Goal: Task Accomplishment & Management: Use online tool/utility

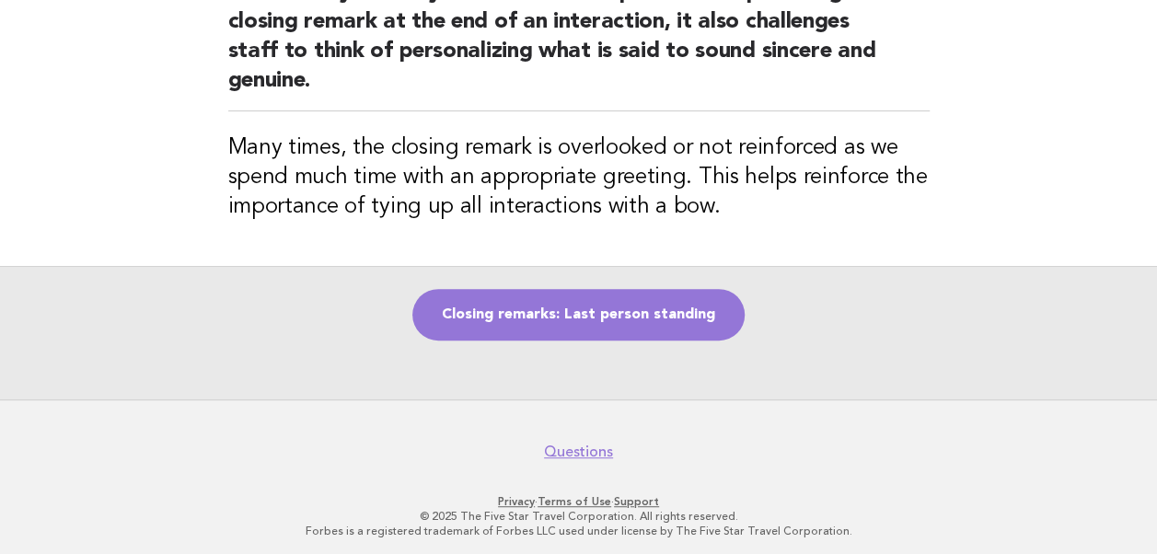
scroll to position [251, 0]
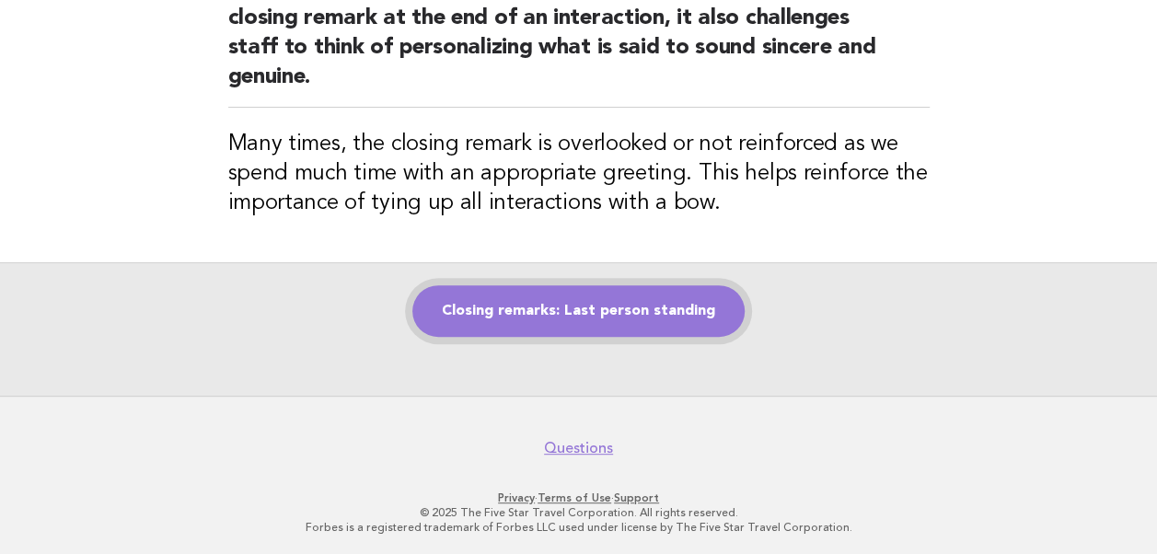
click at [578, 308] on link "Closing remarks: Last person standing" at bounding box center [578, 311] width 332 height 52
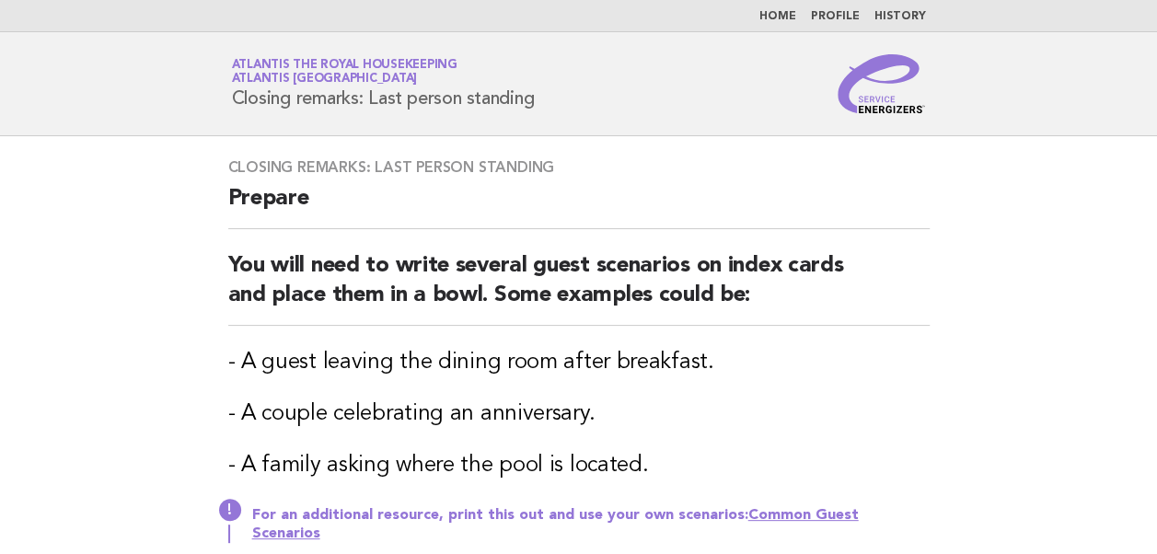
scroll to position [309, 0]
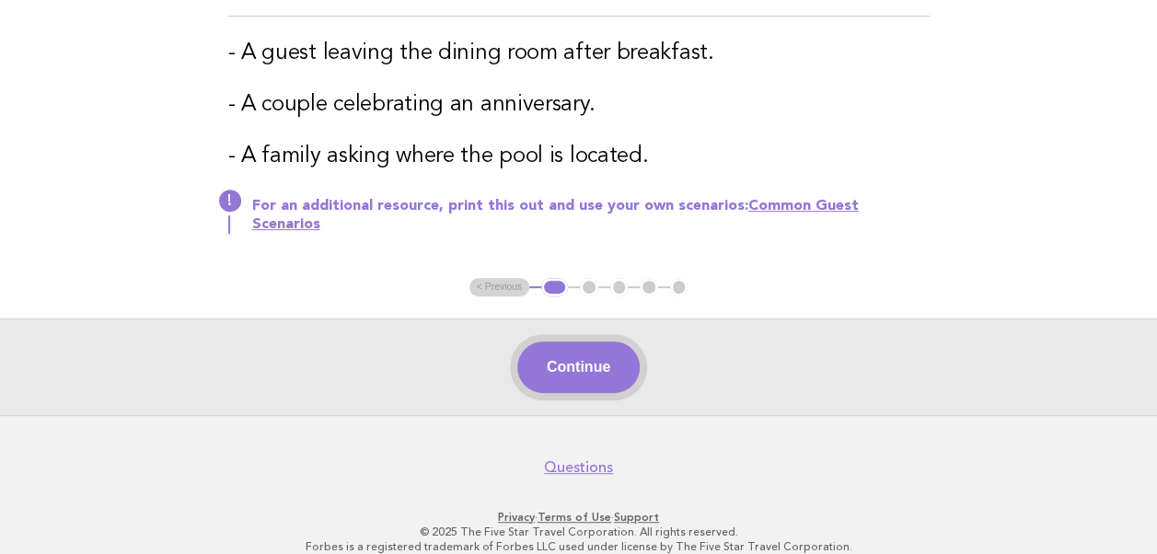
click at [595, 346] on button "Continue" at bounding box center [578, 368] width 122 height 52
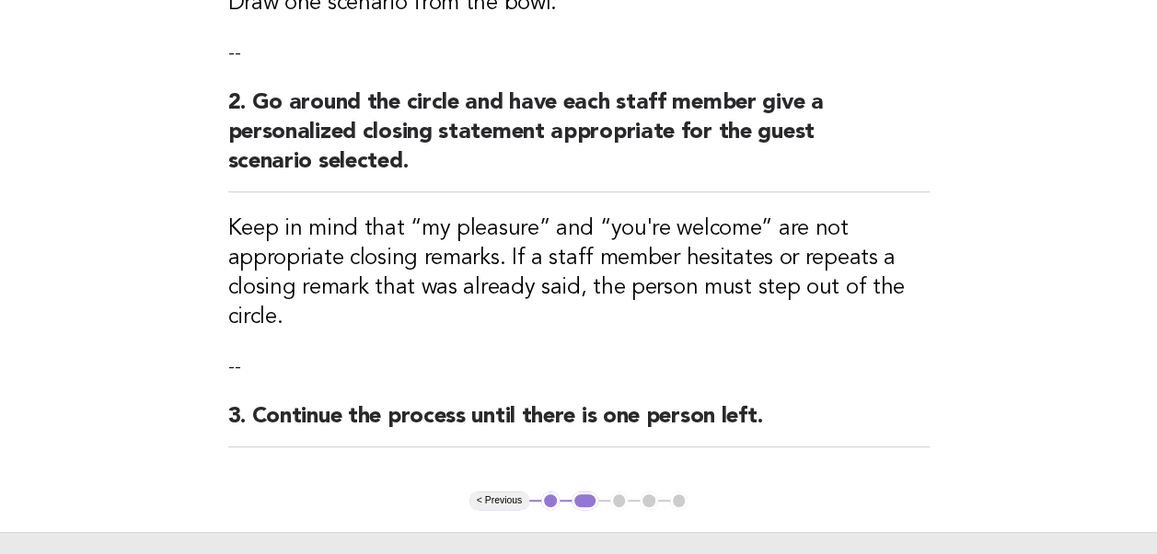
scroll to position [396, 0]
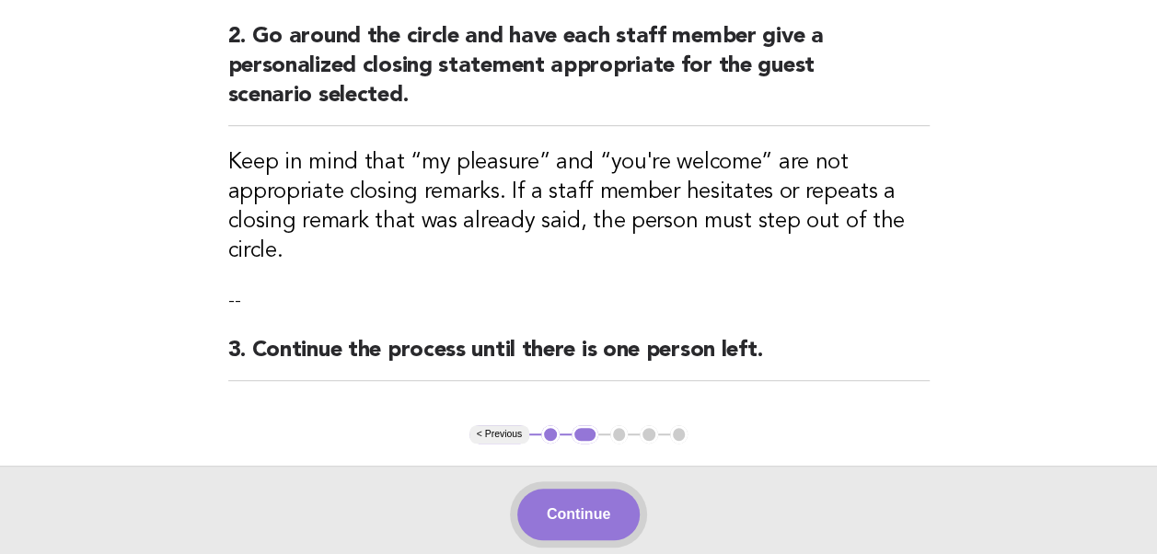
click at [547, 514] on button "Continue" at bounding box center [578, 515] width 122 height 52
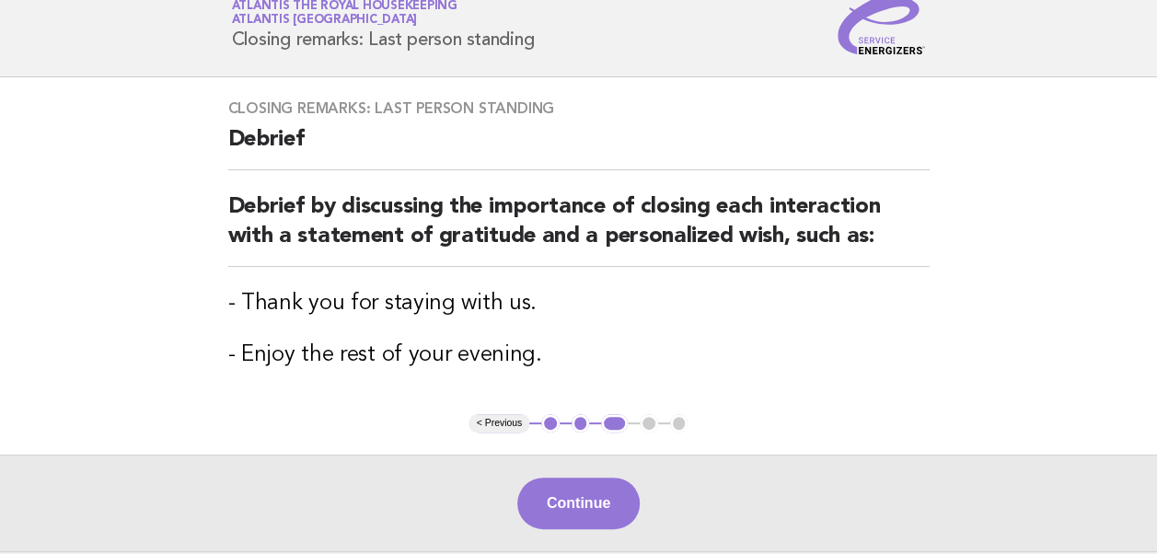
scroll to position [60, 0]
drag, startPoint x: 582, startPoint y: 501, endPoint x: 563, endPoint y: 497, distance: 18.8
click at [563, 497] on button "Continue" at bounding box center [578, 503] width 122 height 52
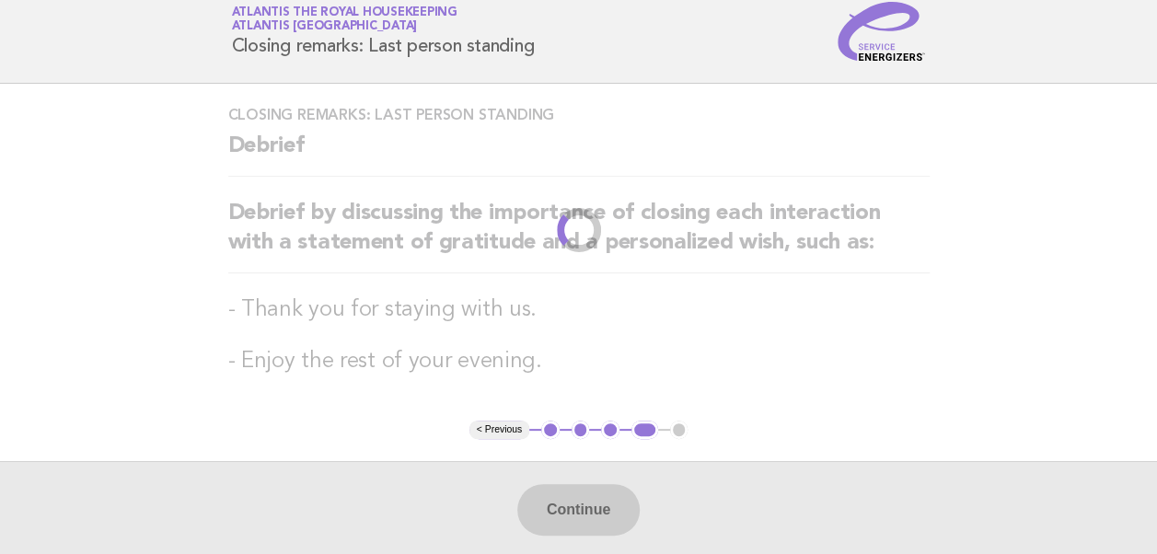
scroll to position [0, 0]
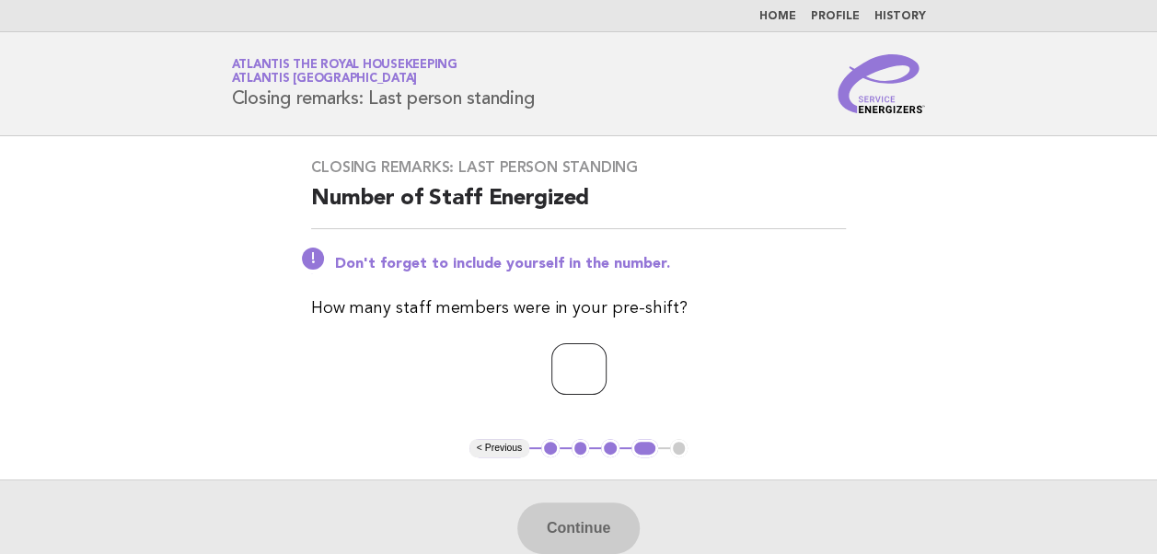
click at [552, 374] on input "number" at bounding box center [579, 369] width 55 height 52
type input "**"
click at [571, 519] on button "Continue" at bounding box center [578, 529] width 122 height 52
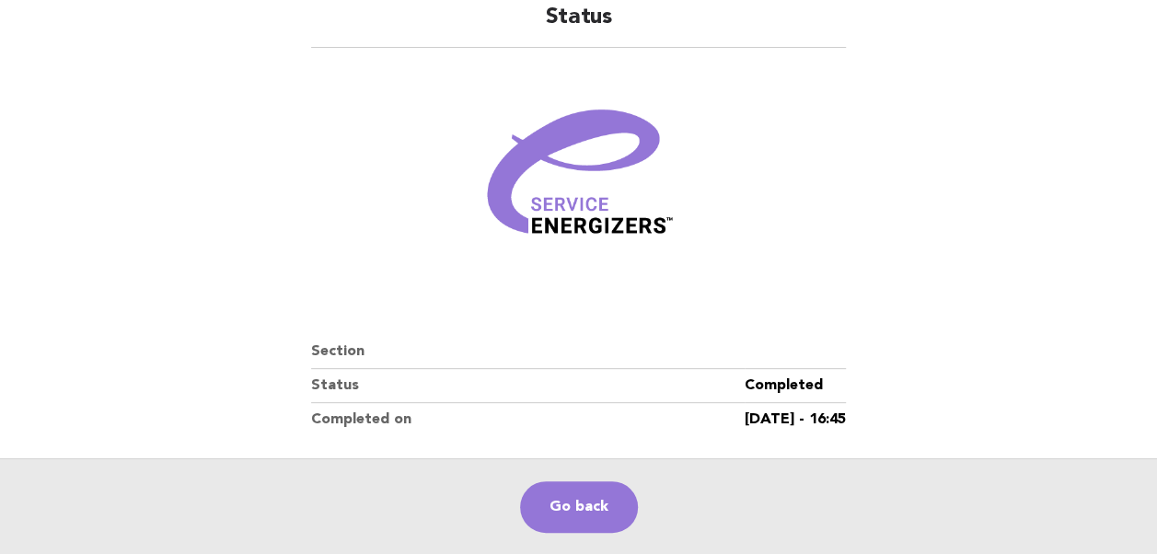
scroll to position [157, 0]
click at [572, 508] on link "Go back" at bounding box center [579, 507] width 118 height 52
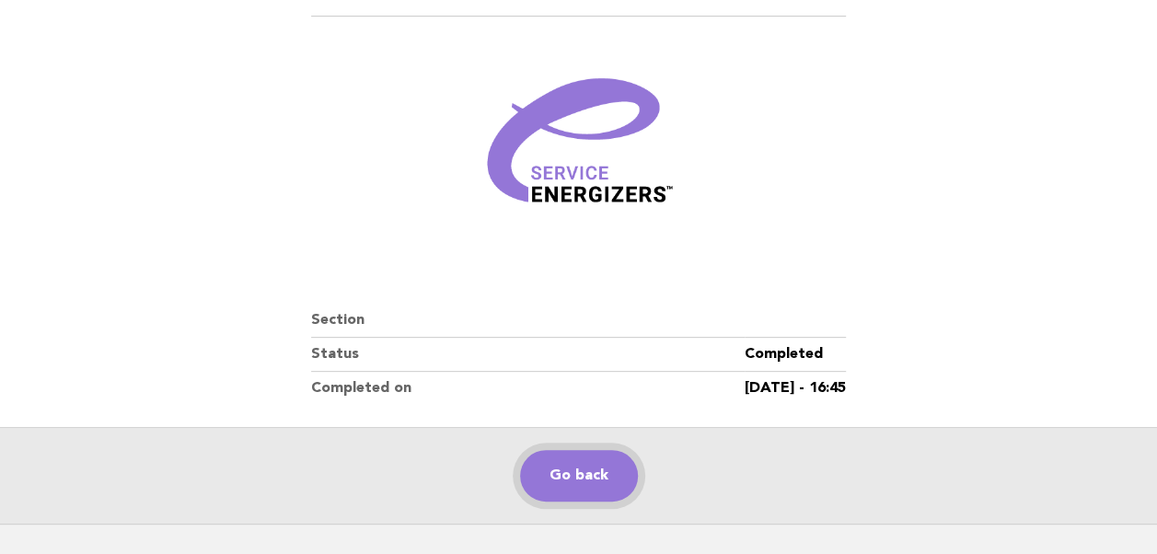
scroll to position [188, 0]
click at [566, 479] on link "Go back" at bounding box center [579, 475] width 118 height 52
click at [562, 479] on link "Go back" at bounding box center [579, 475] width 118 height 52
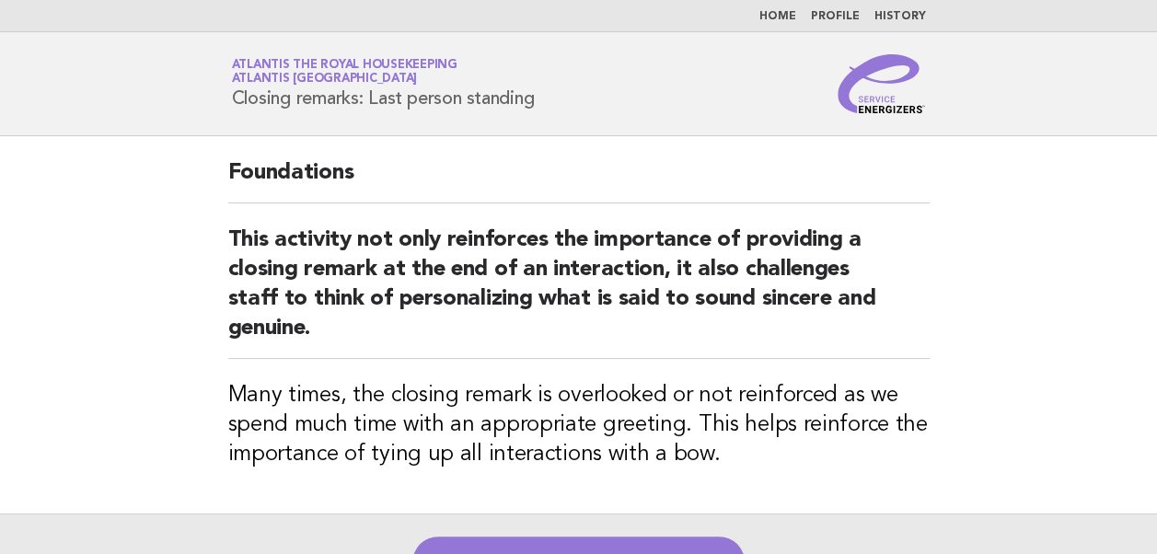
scroll to position [186, 0]
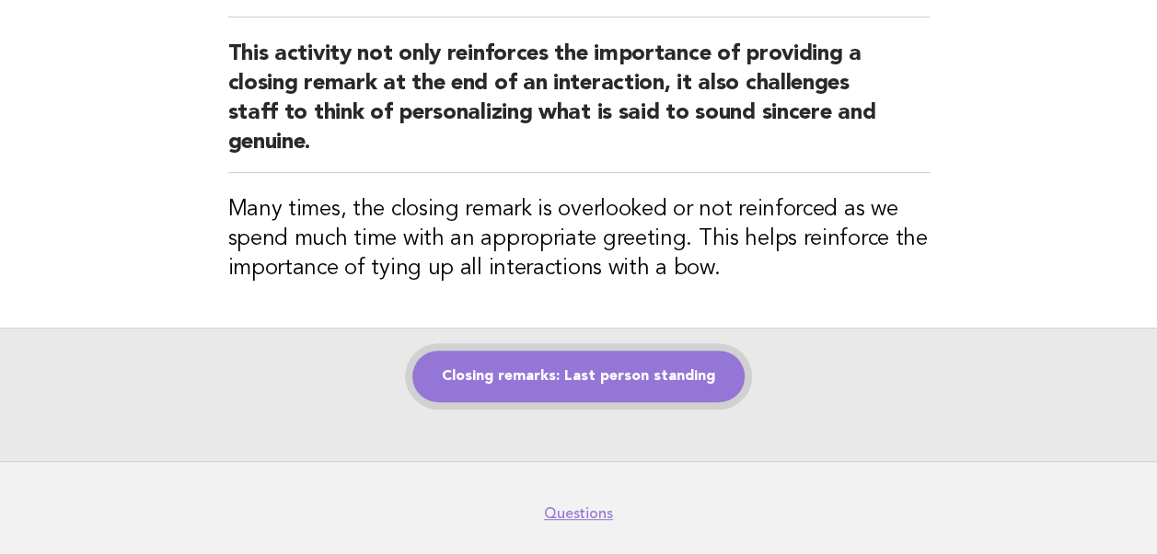
click at [573, 377] on link "Closing remarks: Last person standing" at bounding box center [578, 377] width 332 height 52
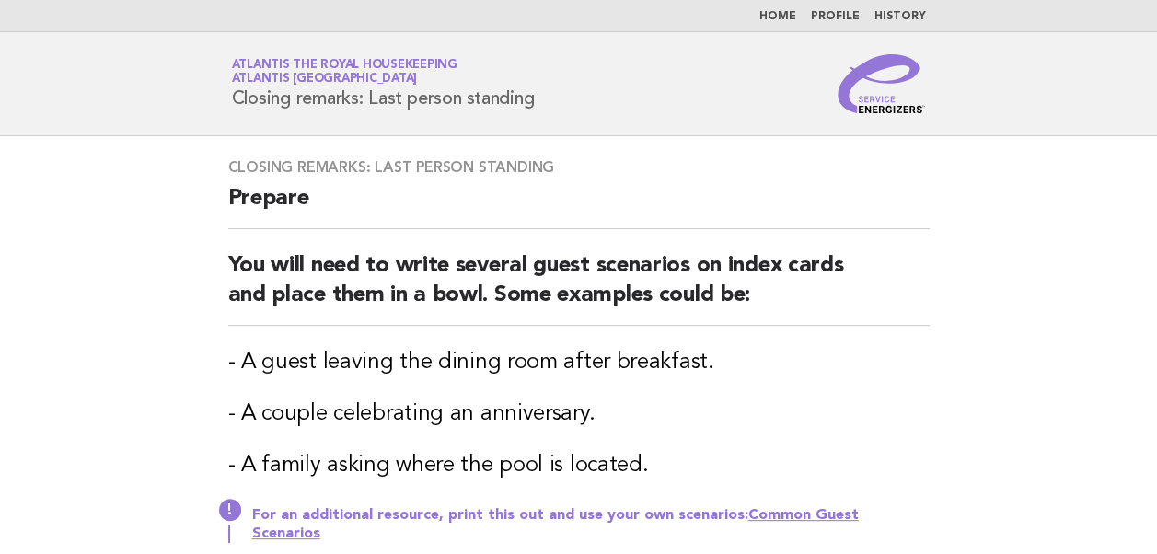
scroll to position [253, 0]
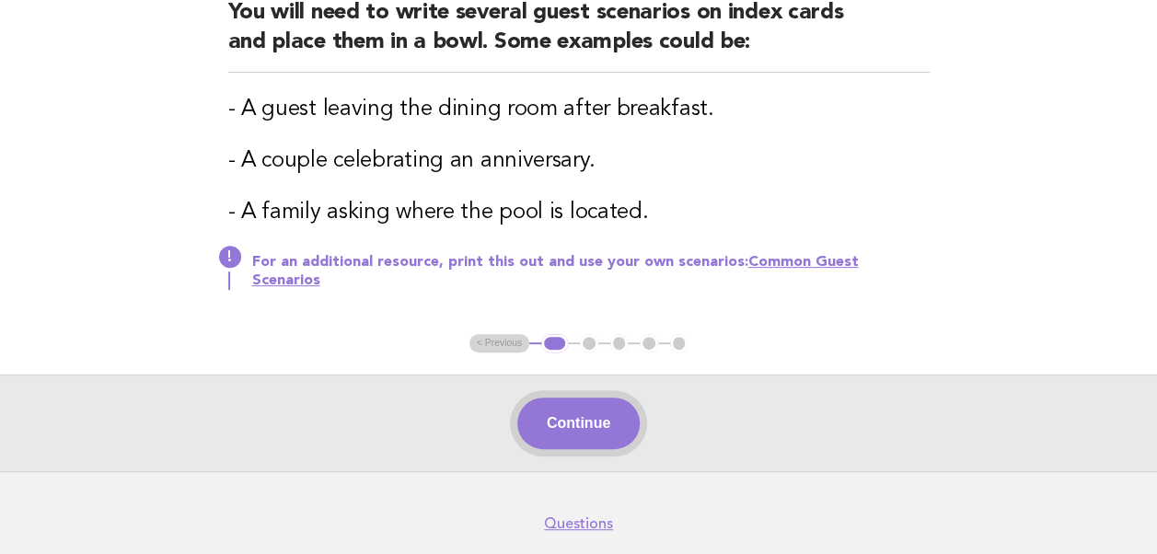
click at [587, 408] on button "Continue" at bounding box center [578, 424] width 122 height 52
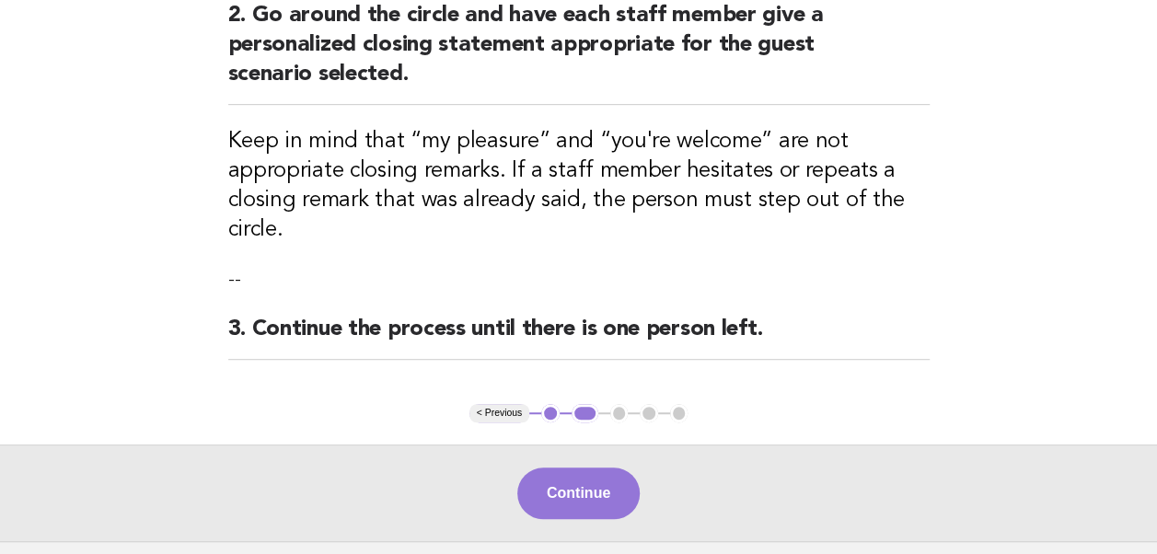
scroll to position [418, 0]
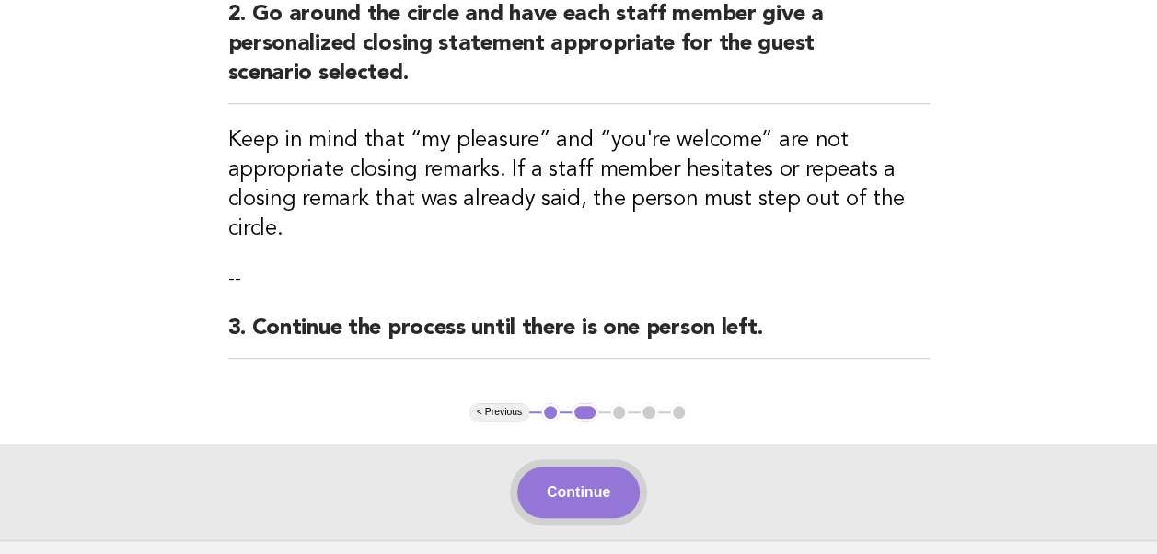
click at [552, 499] on button "Continue" at bounding box center [578, 493] width 122 height 52
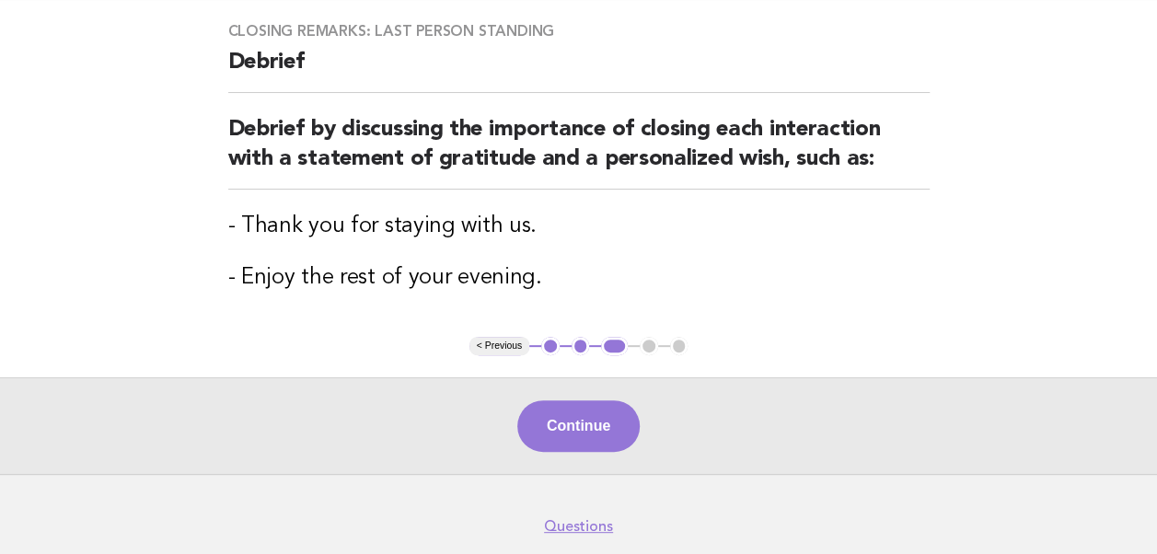
scroll to position [214, 0]
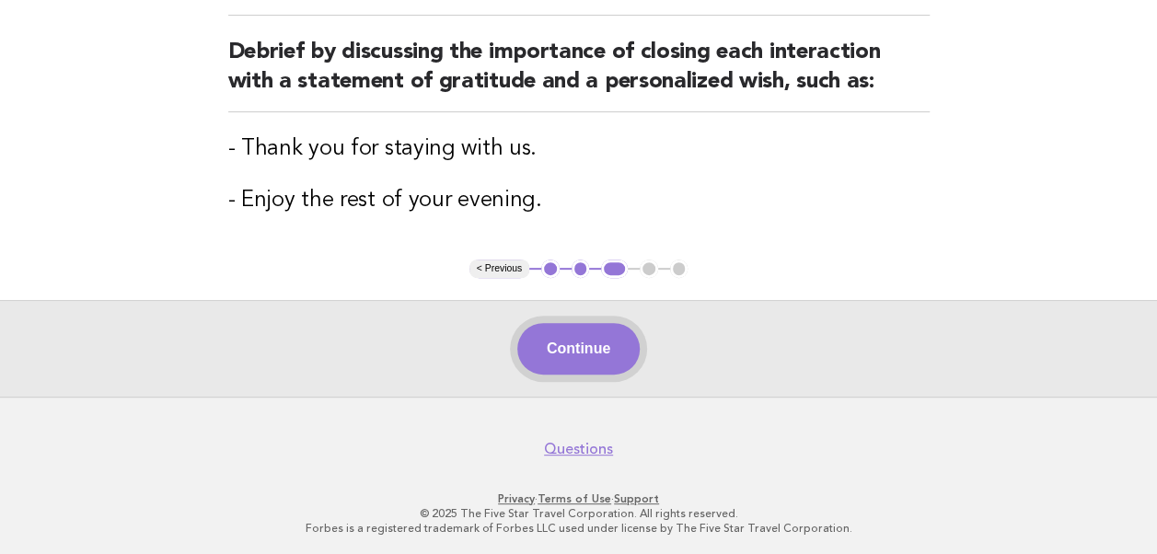
click at [581, 343] on button "Continue" at bounding box center [578, 349] width 122 height 52
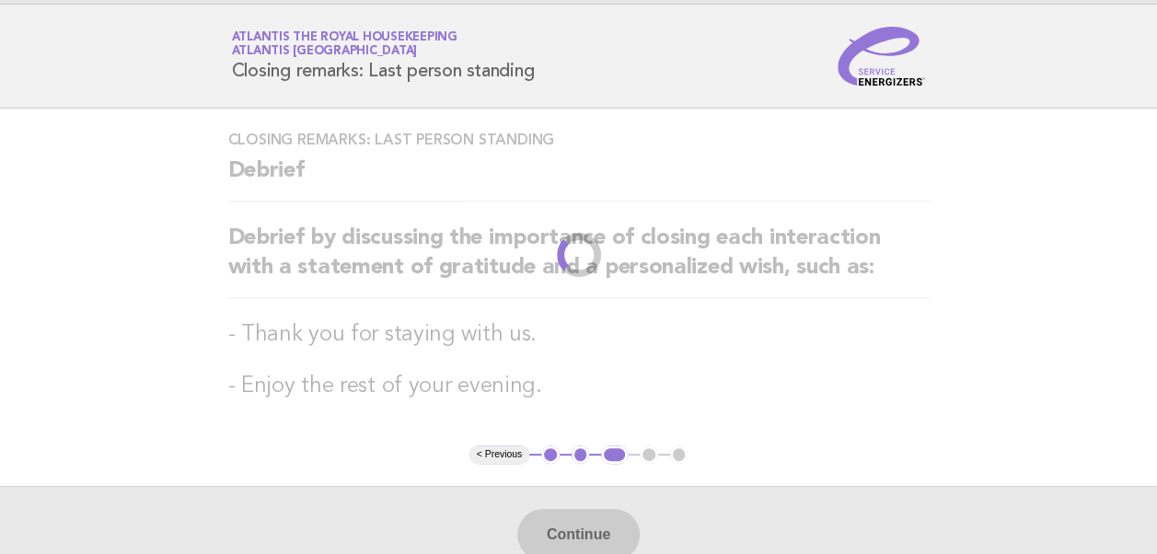
scroll to position [0, 0]
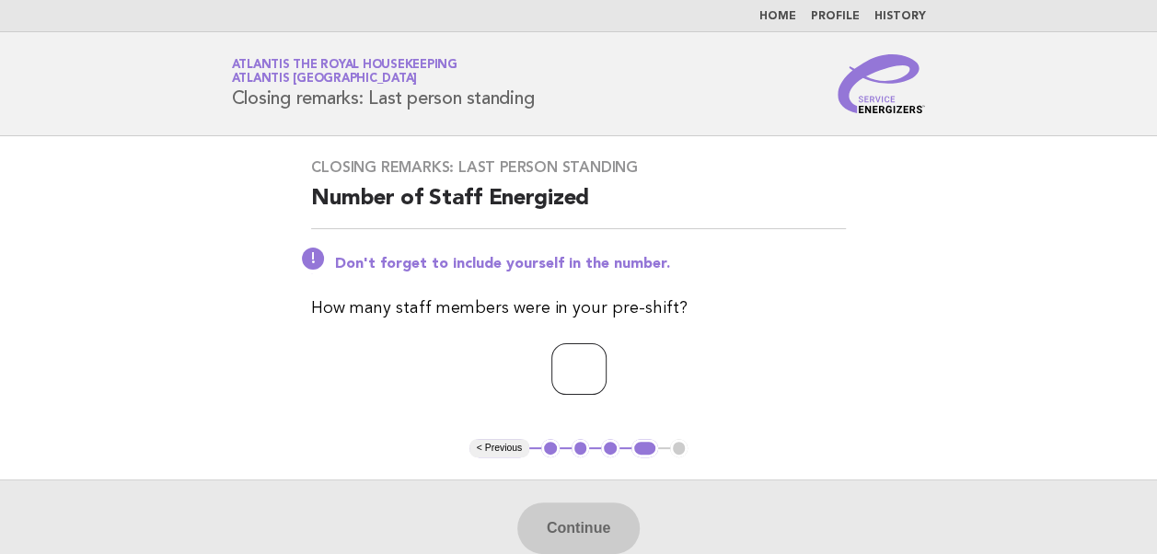
click at [563, 372] on input "number" at bounding box center [579, 369] width 55 height 52
type input "**"
click at [590, 521] on button "Continue" at bounding box center [578, 529] width 122 height 52
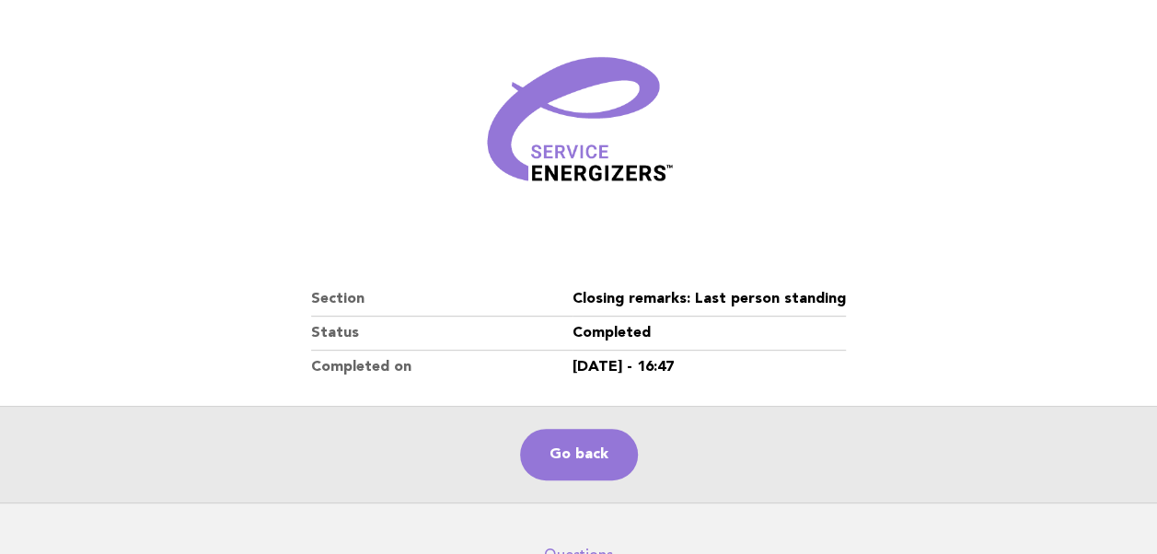
scroll to position [211, 0]
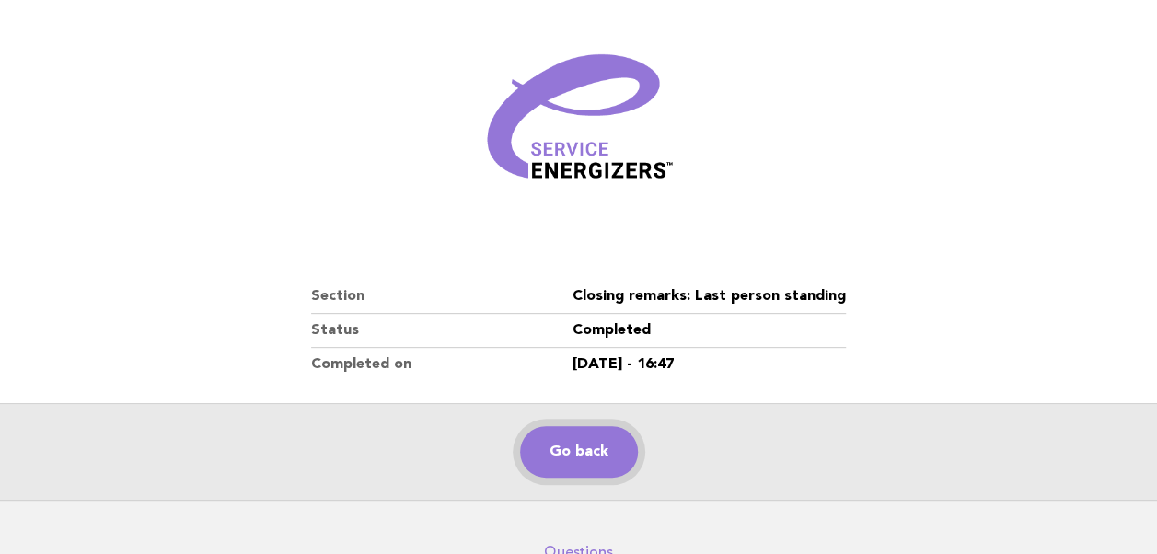
click at [568, 451] on link "Go back" at bounding box center [579, 452] width 118 height 52
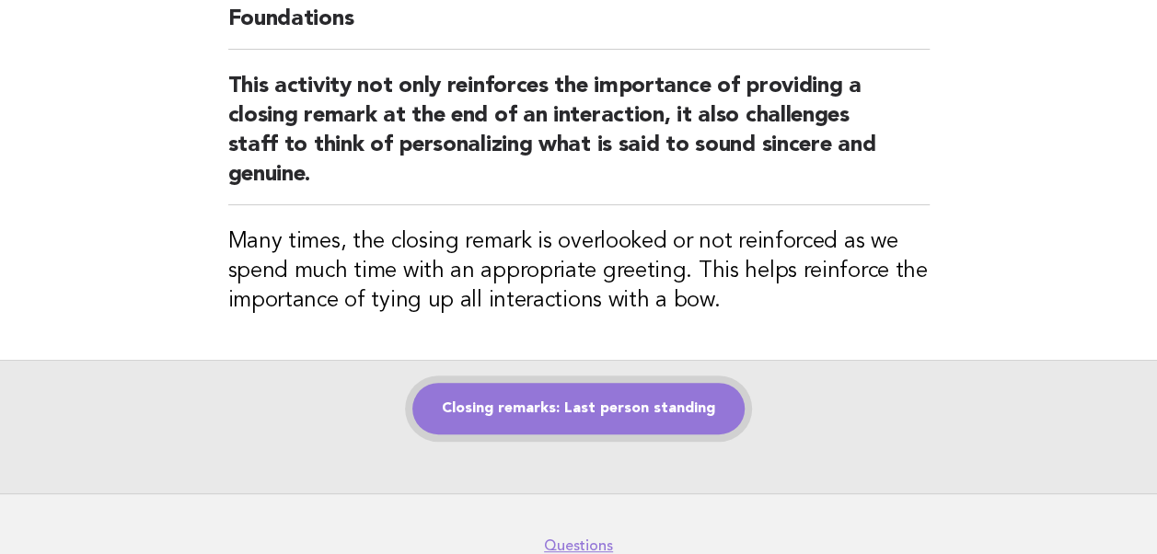
scroll to position [155, 0]
click at [561, 409] on link "Closing remarks: Last person standing" at bounding box center [578, 408] width 332 height 52
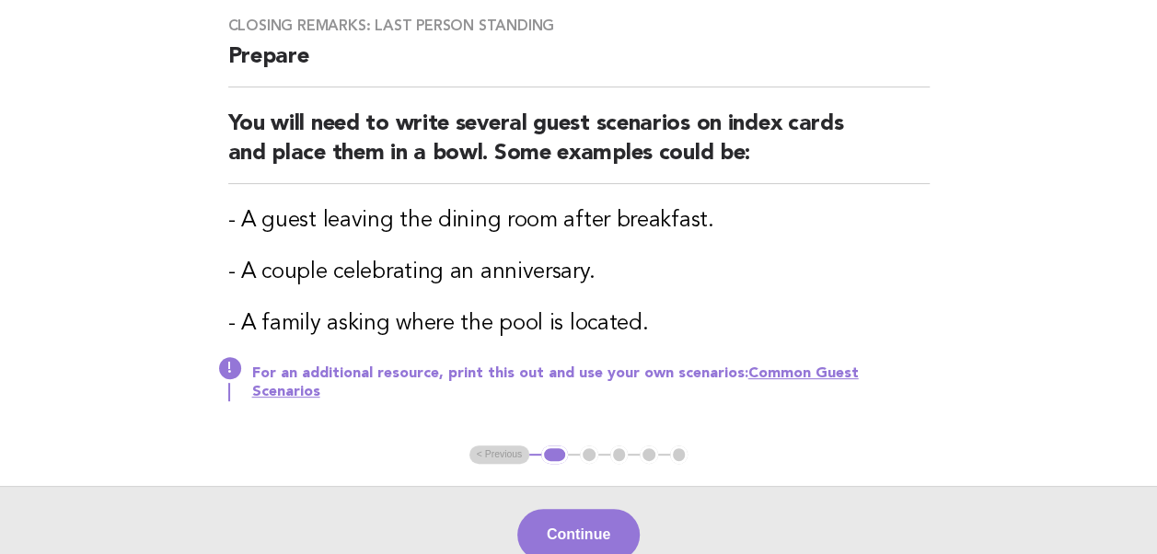
scroll to position [166, 0]
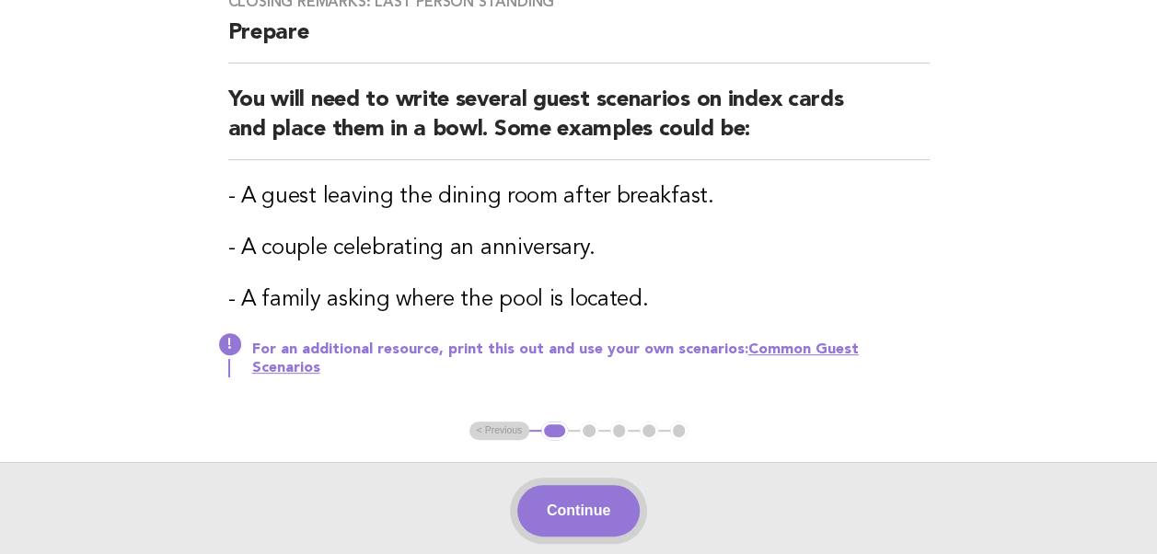
click at [588, 494] on button "Continue" at bounding box center [578, 511] width 122 height 52
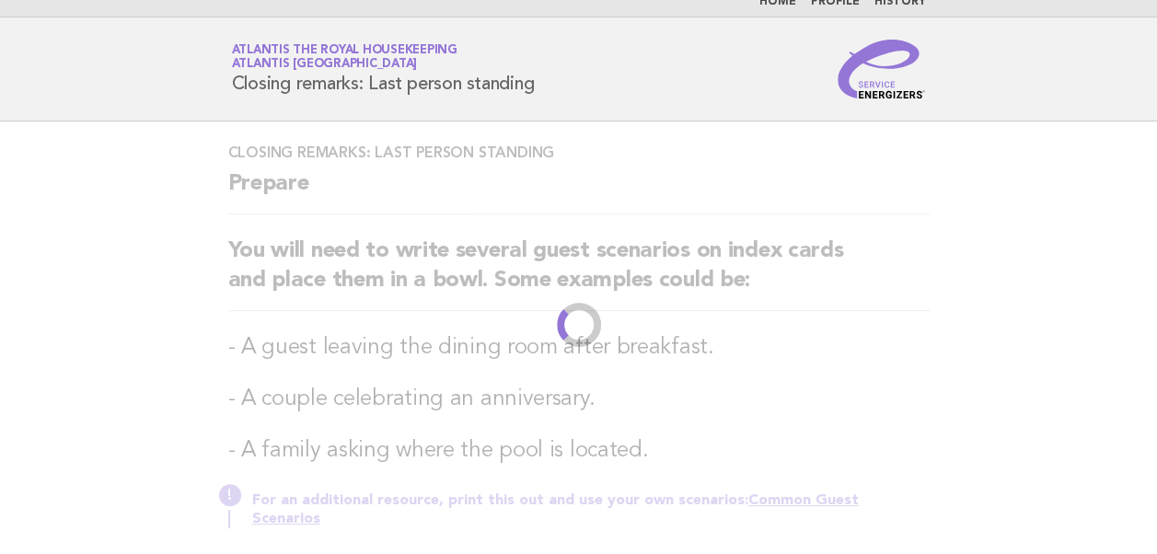
scroll to position [0, 0]
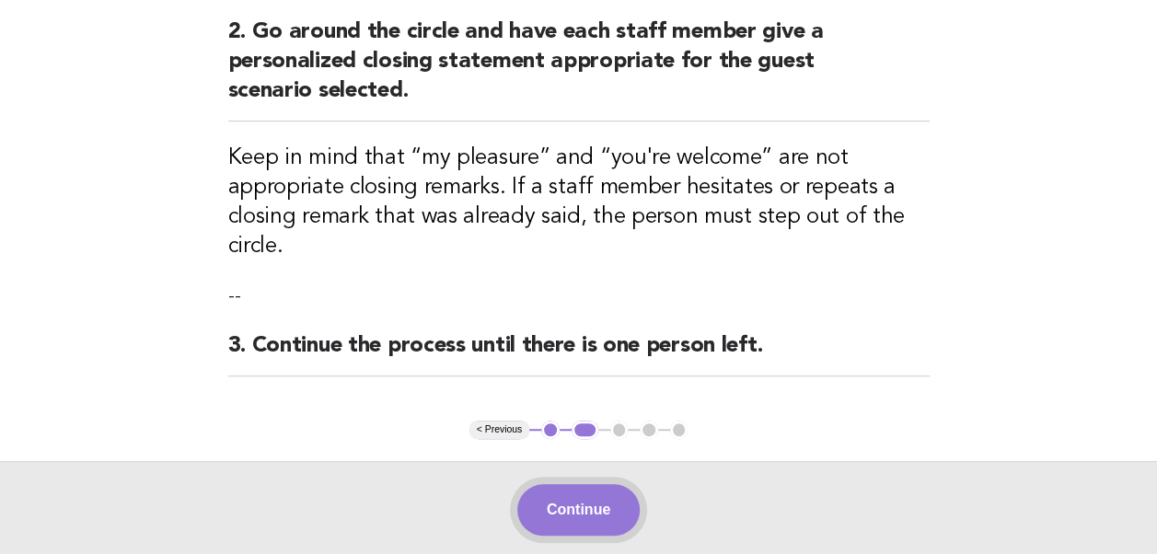
click at [578, 501] on button "Continue" at bounding box center [578, 510] width 122 height 52
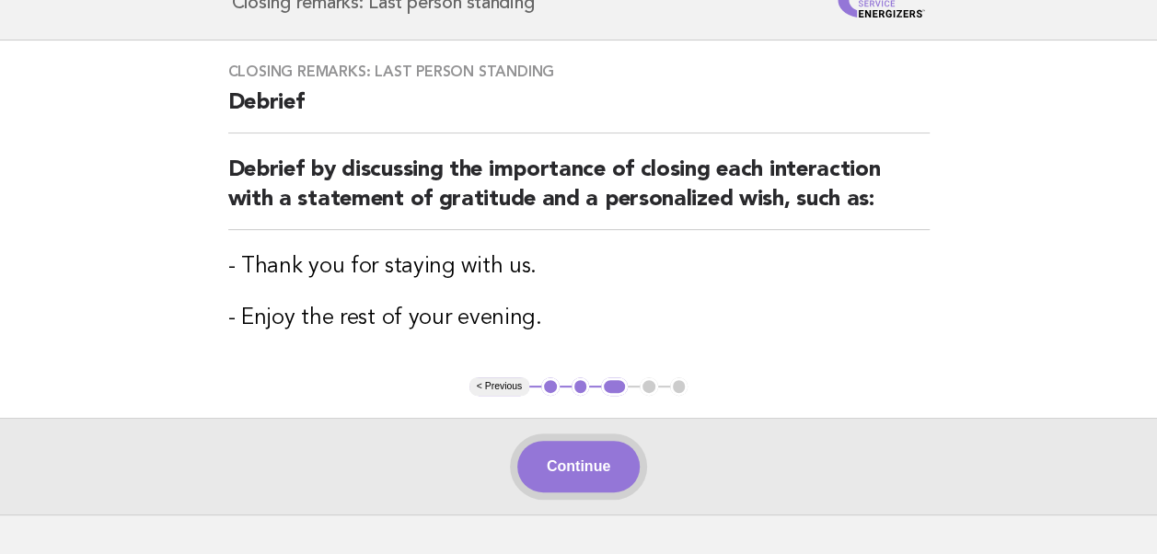
click at [570, 470] on button "Continue" at bounding box center [578, 467] width 122 height 52
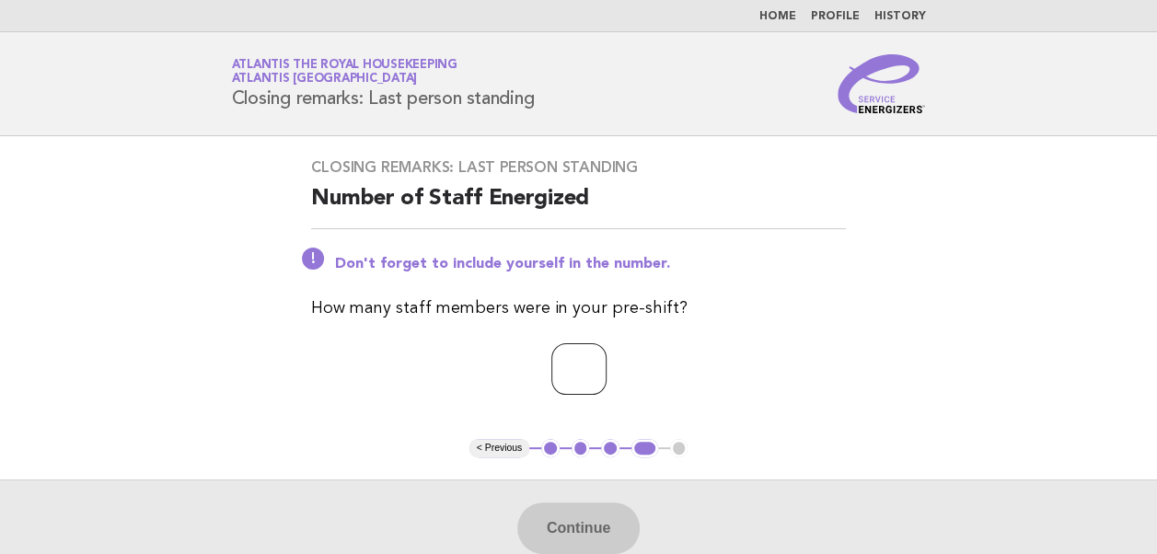
click at [552, 371] on input "number" at bounding box center [579, 369] width 55 height 52
type input "**"
click at [552, 536] on button "Continue" at bounding box center [578, 529] width 122 height 52
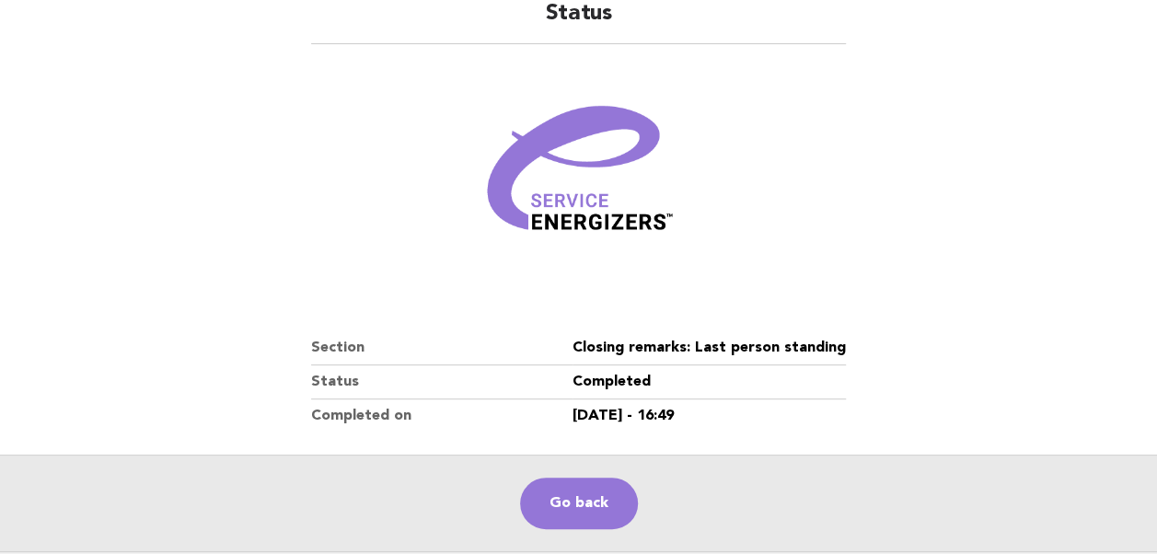
scroll to position [224, 0]
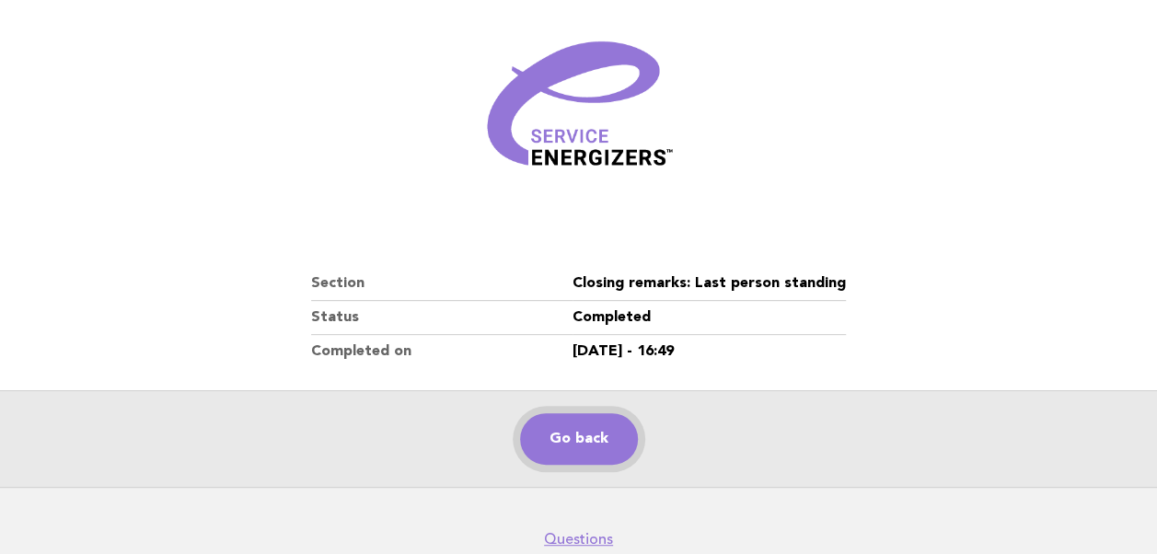
click at [585, 443] on link "Go back" at bounding box center [579, 439] width 118 height 52
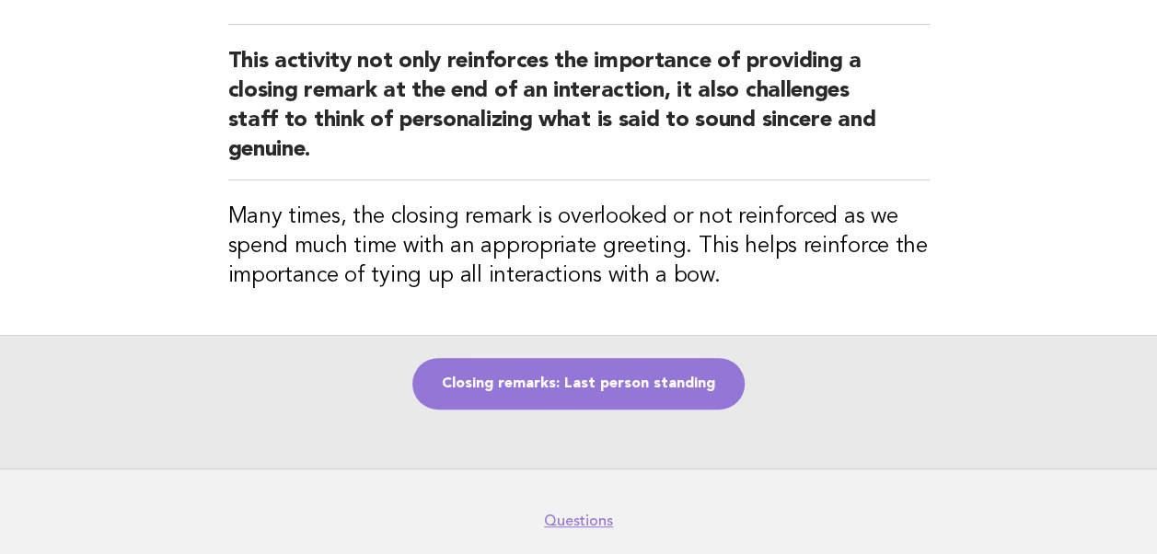
scroll to position [196, 0]
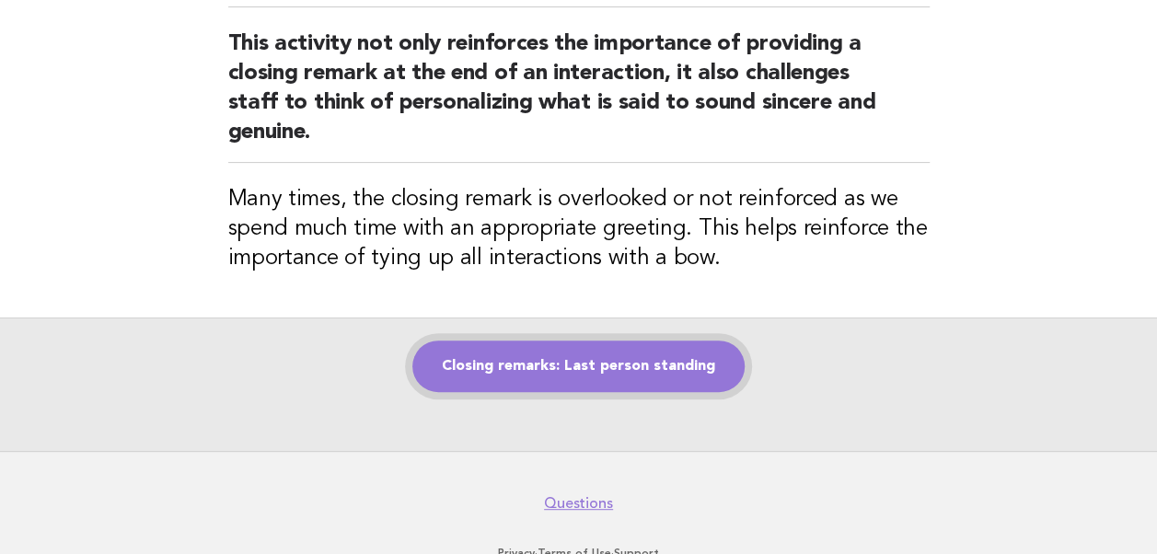
click at [549, 370] on link "Closing remarks: Last person standing" at bounding box center [578, 367] width 332 height 52
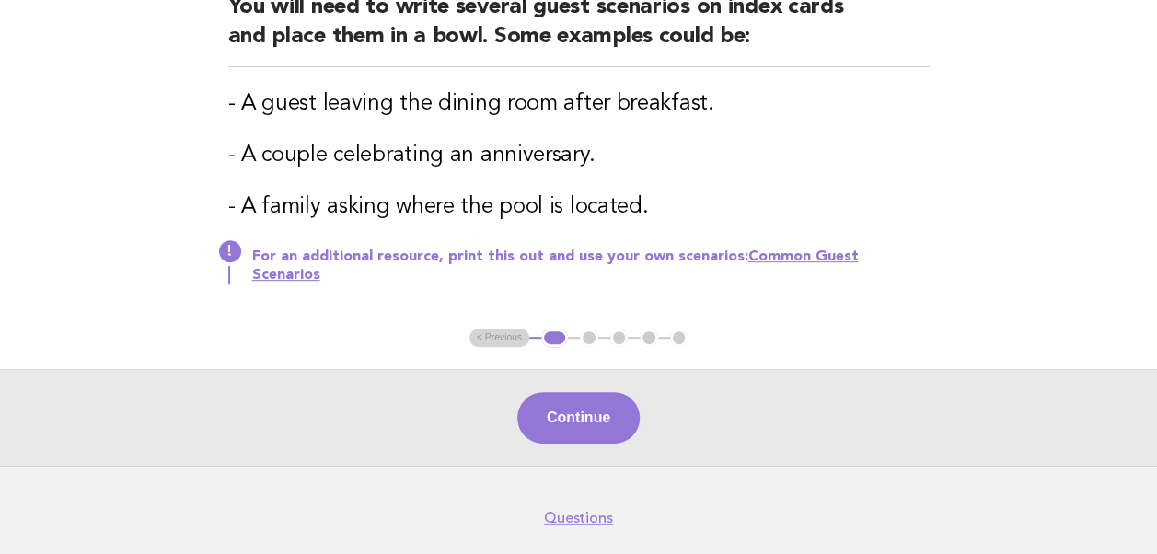
scroll to position [309, 0]
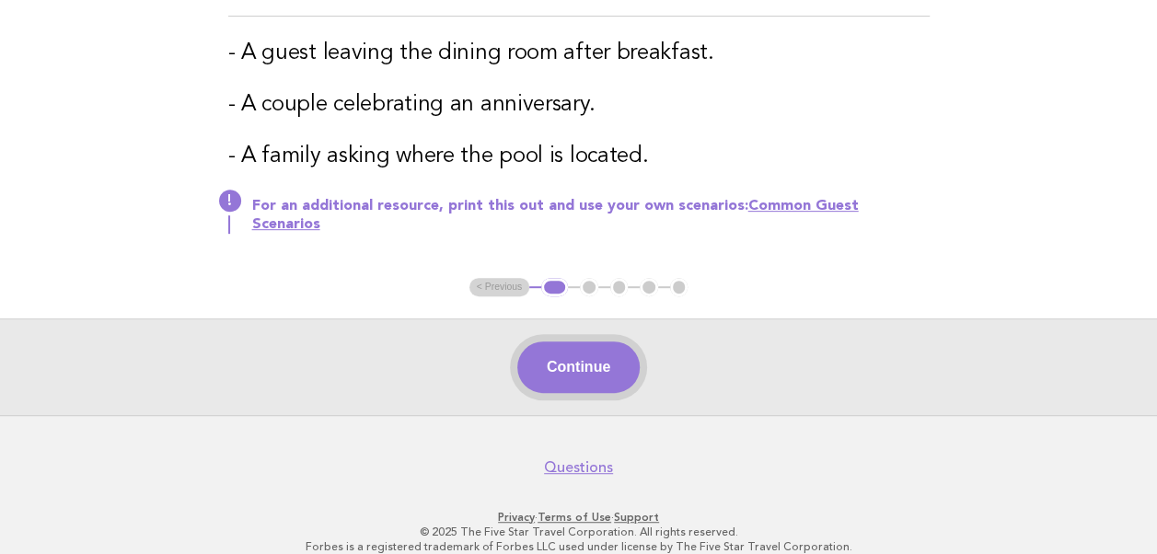
click at [564, 354] on button "Continue" at bounding box center [578, 368] width 122 height 52
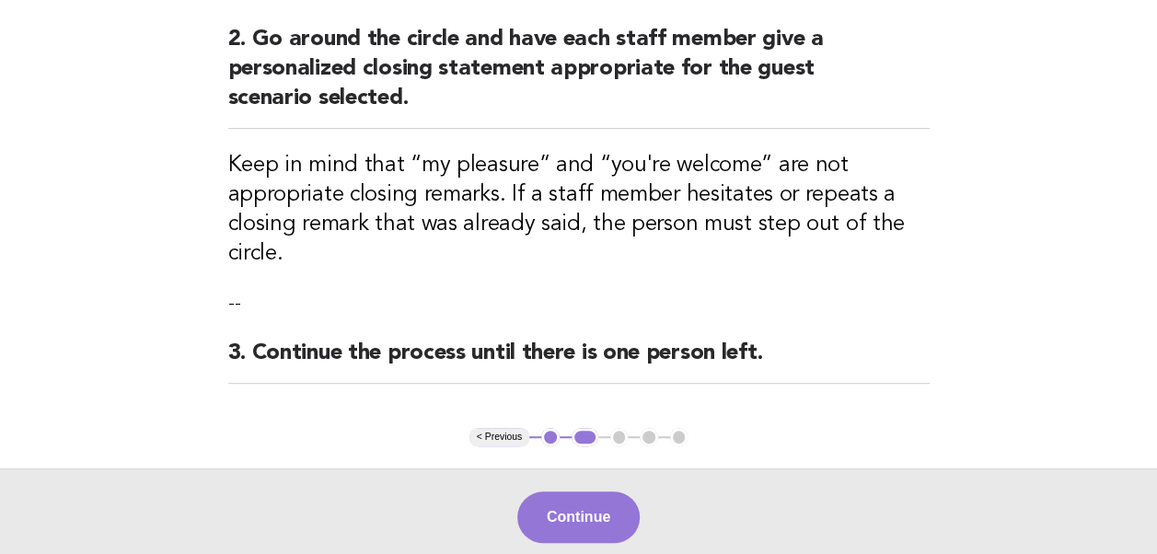
scroll to position [398, 0]
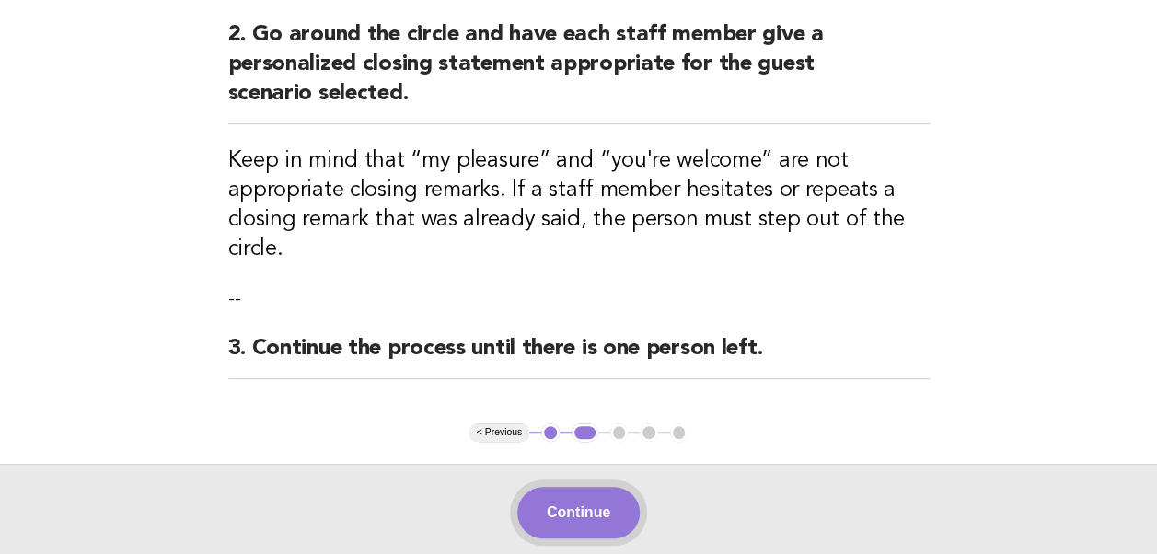
click at [552, 507] on button "Continue" at bounding box center [578, 513] width 122 height 52
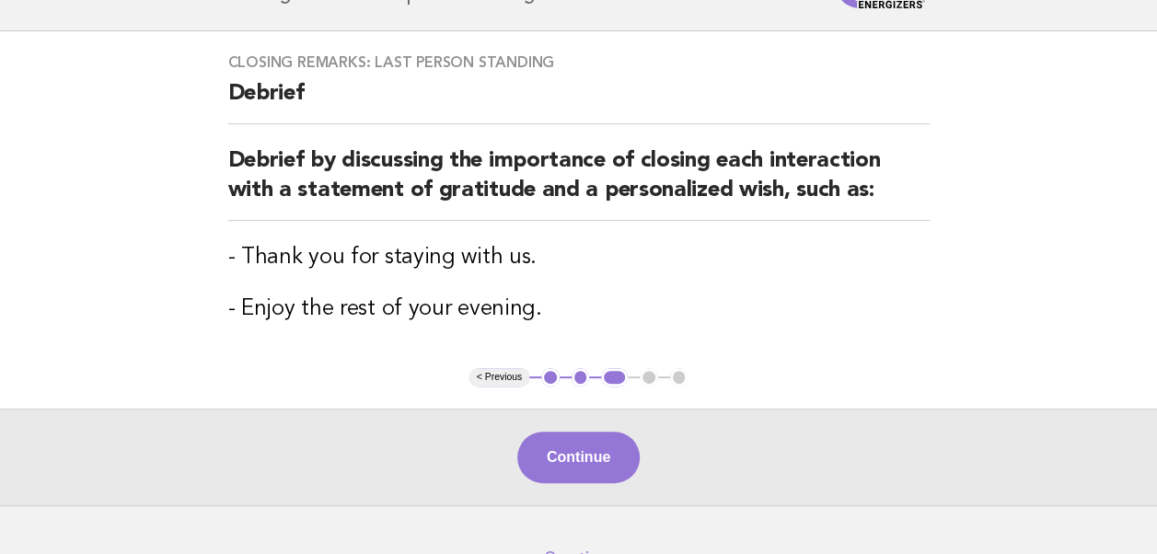
scroll to position [106, 0]
click at [569, 456] on button "Continue" at bounding box center [578, 457] width 122 height 52
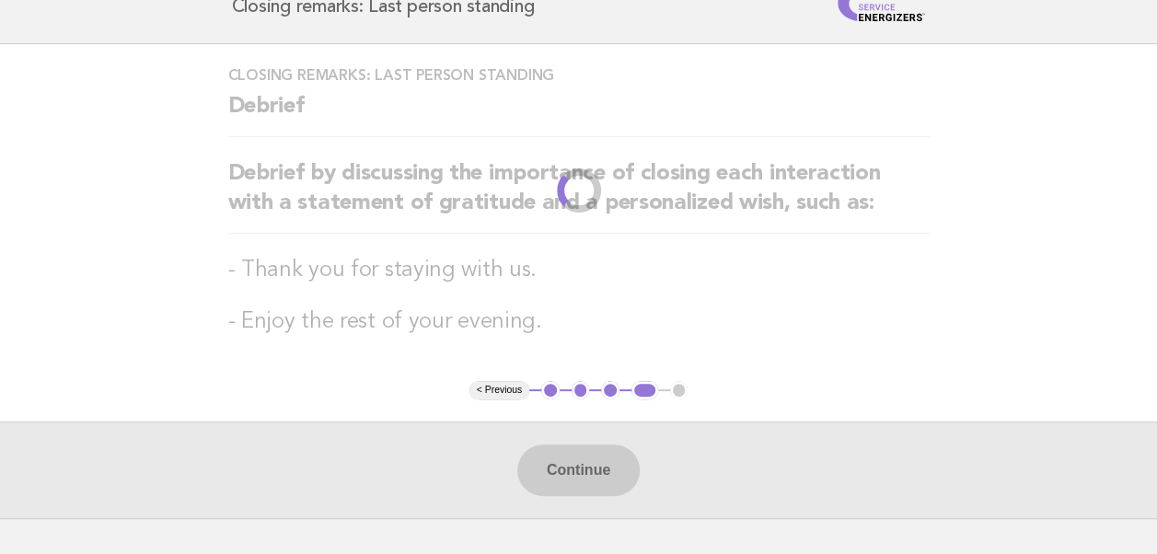
scroll to position [0, 0]
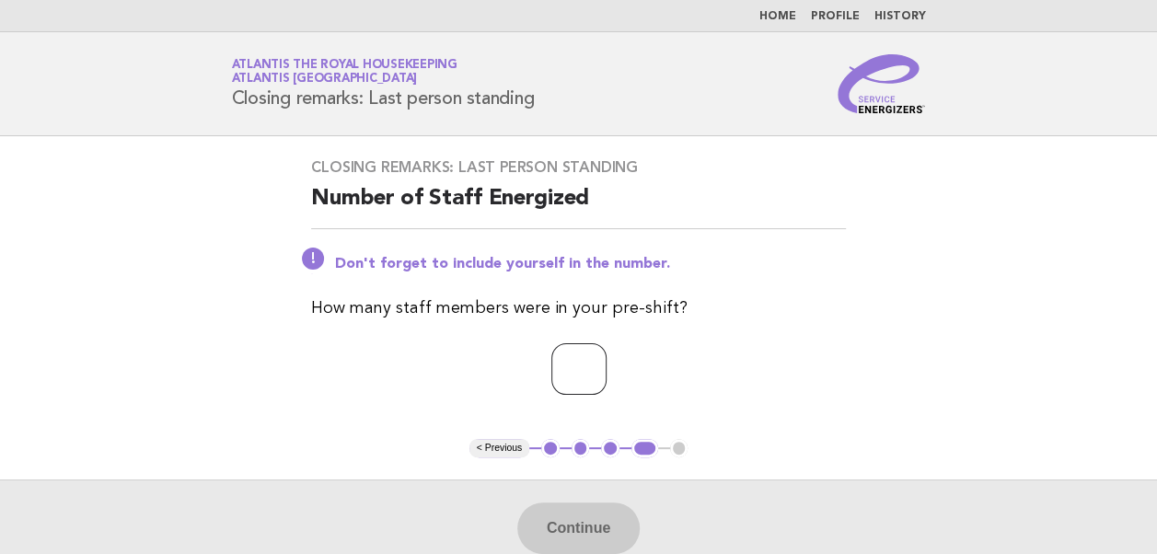
click at [552, 370] on input "number" at bounding box center [579, 369] width 55 height 52
type input "**"
click at [579, 528] on button "Continue" at bounding box center [578, 529] width 122 height 52
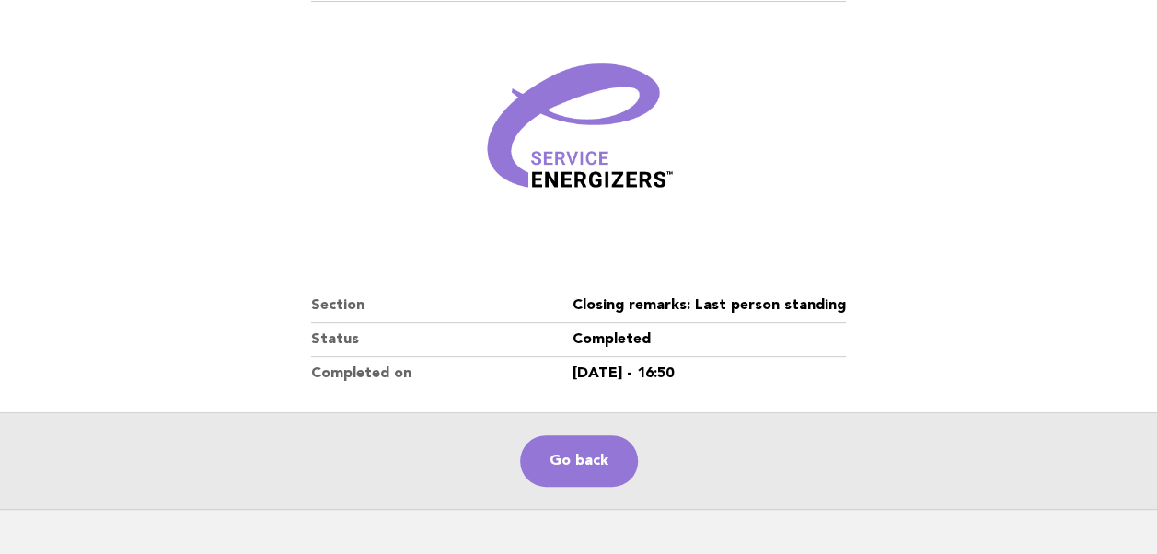
scroll to position [203, 0]
click at [573, 459] on link "Go back" at bounding box center [579, 461] width 118 height 52
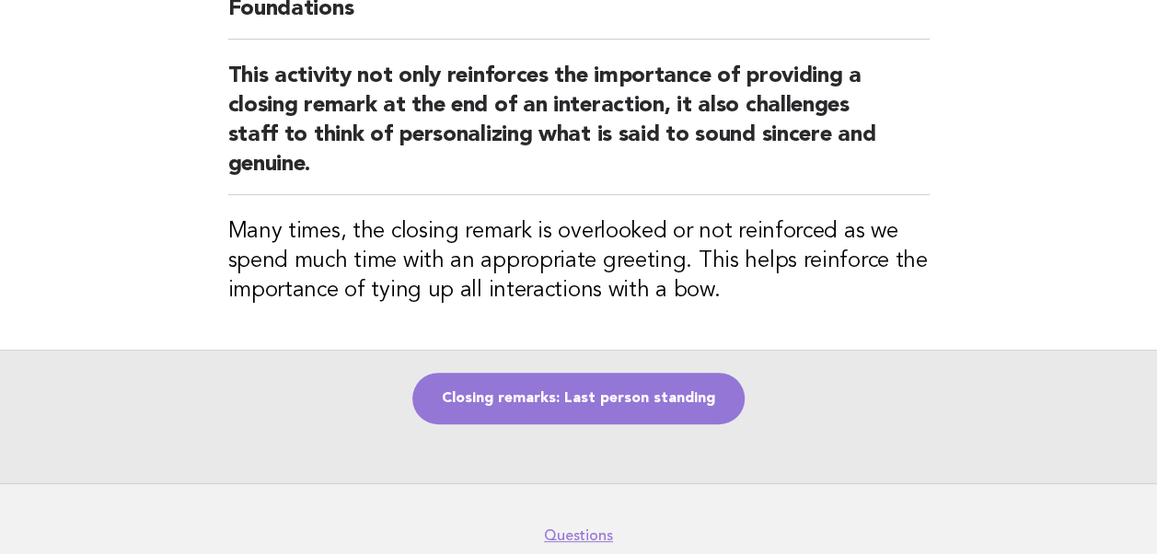
scroll to position [187, 0]
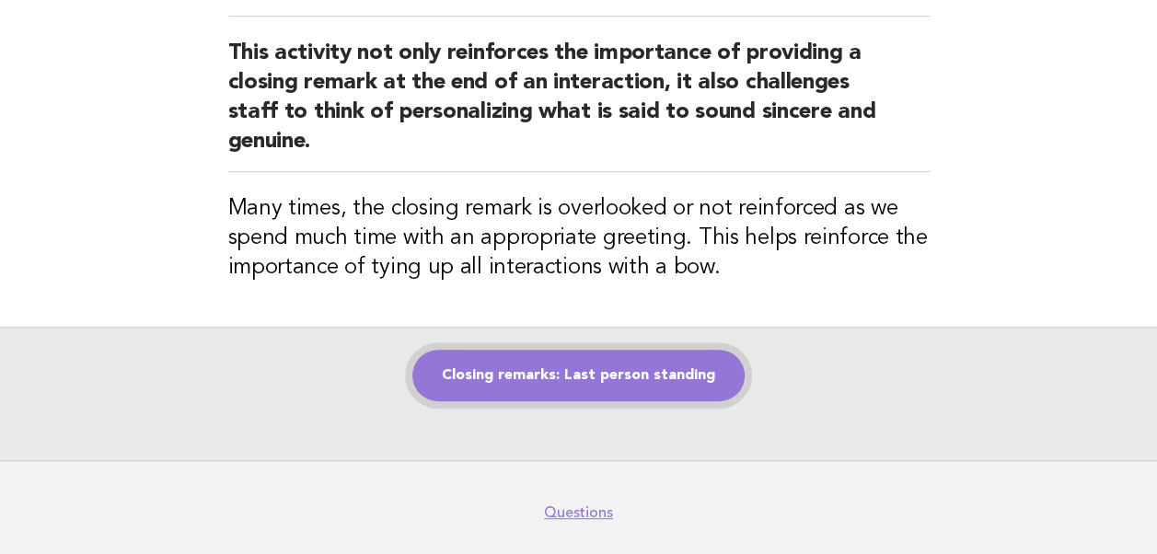
click at [569, 370] on link "Closing remarks: Last person standing" at bounding box center [578, 376] width 332 height 52
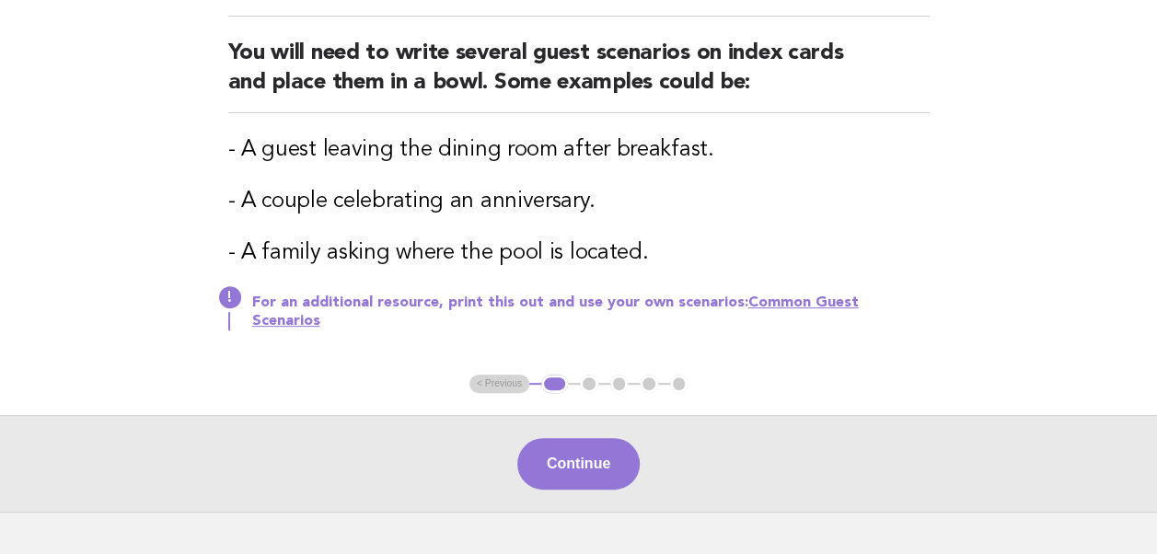
scroll to position [273, 0]
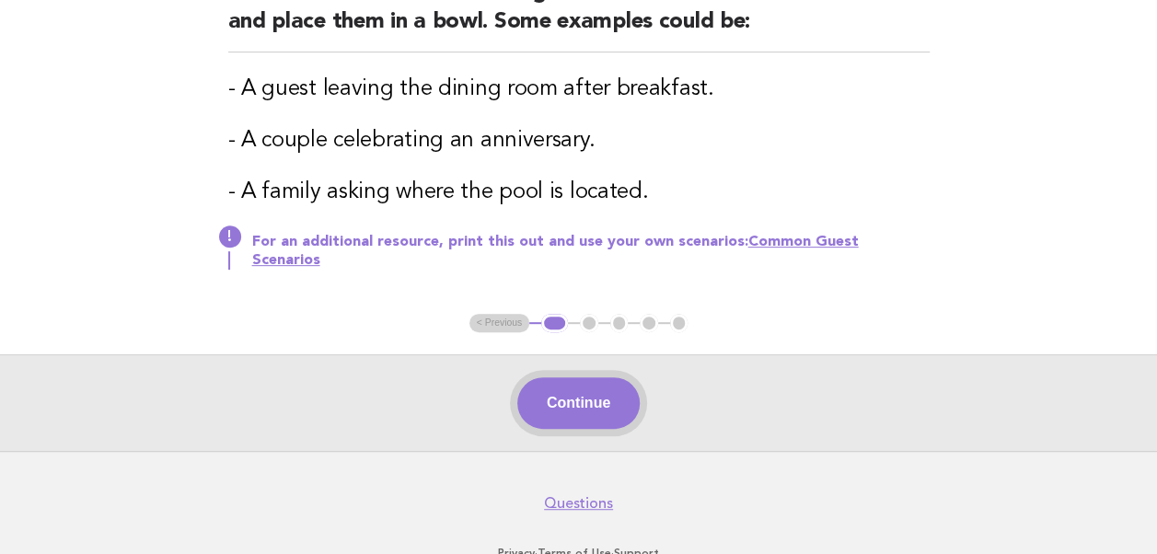
click at [549, 389] on button "Continue" at bounding box center [578, 403] width 122 height 52
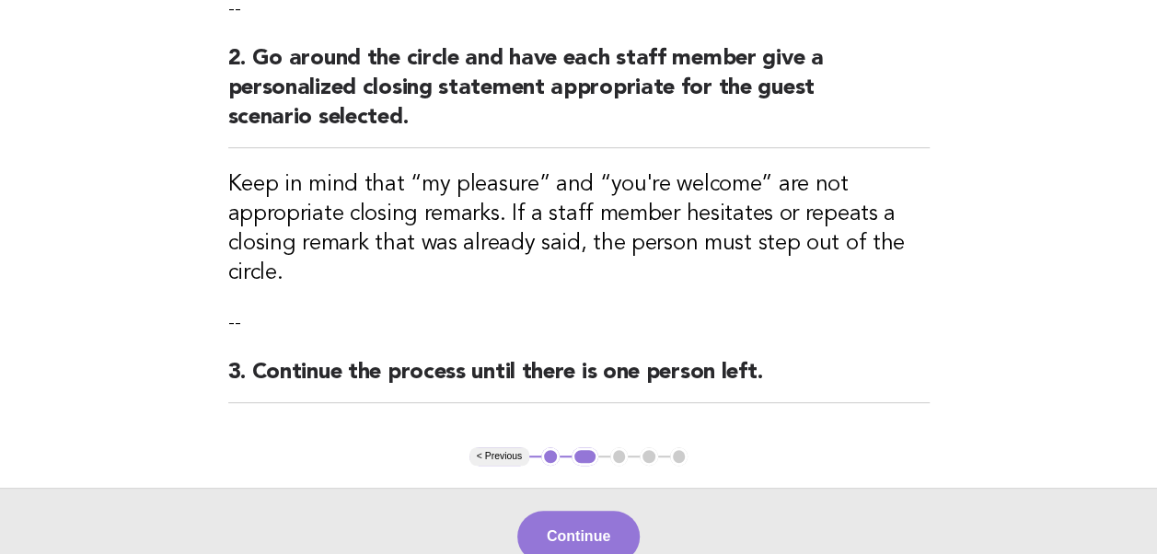
scroll to position [375, 0]
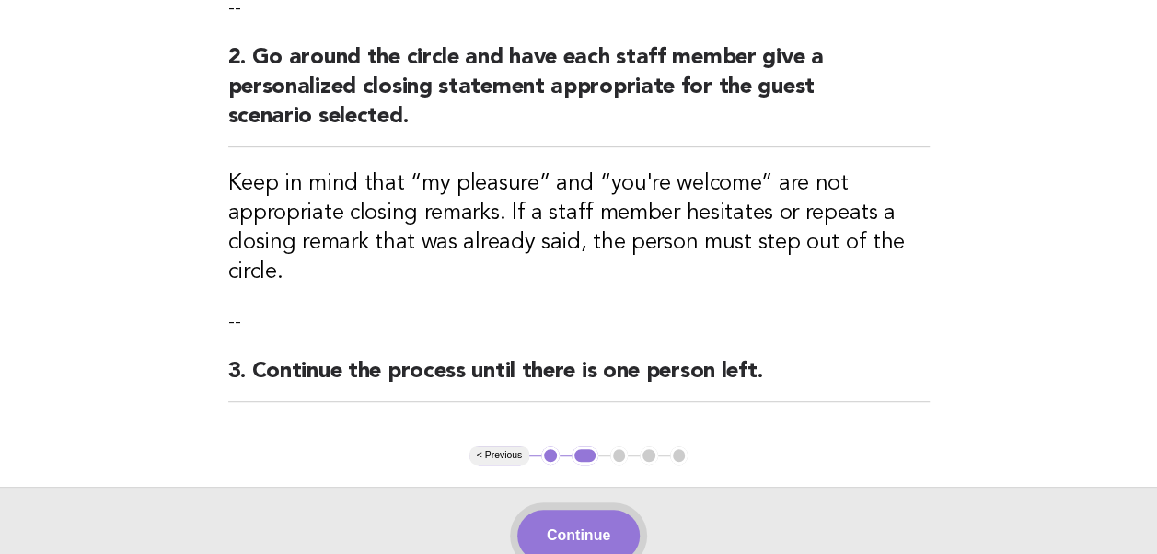
click at [563, 532] on button "Continue" at bounding box center [578, 536] width 122 height 52
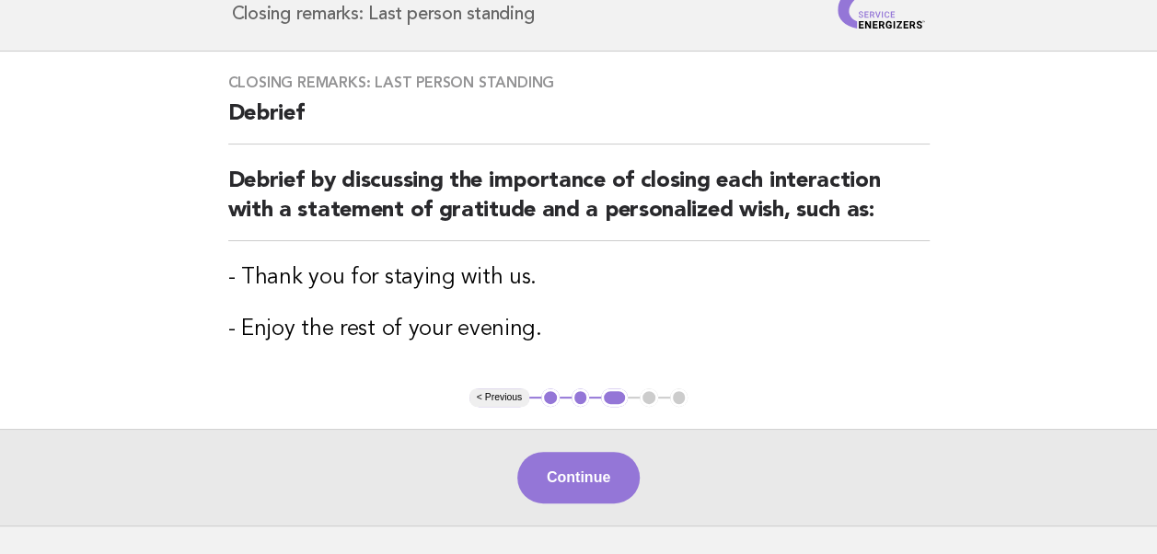
scroll to position [99, 0]
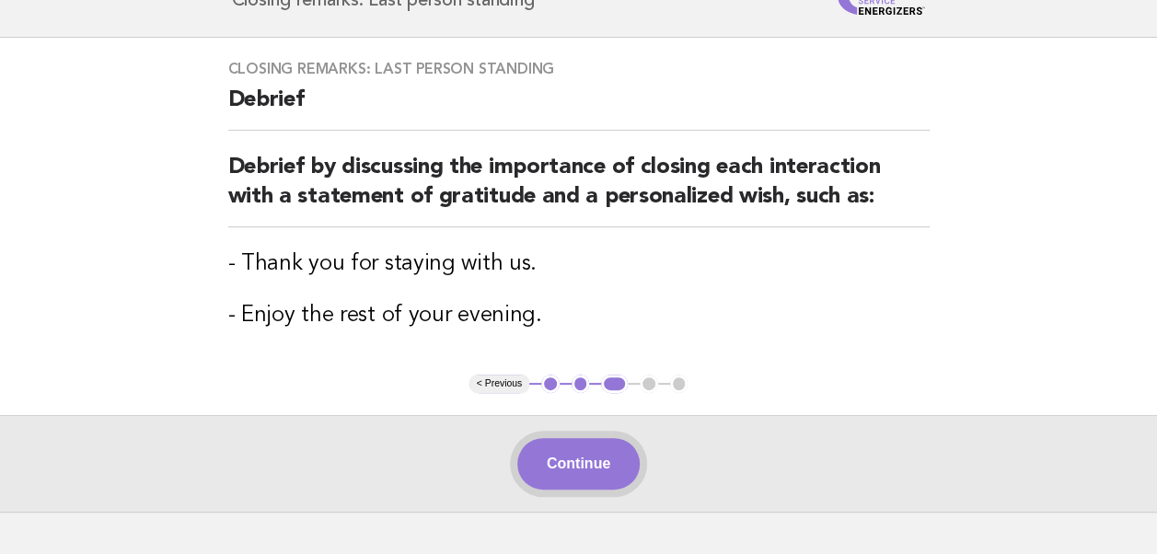
click at [577, 470] on button "Continue" at bounding box center [578, 464] width 122 height 52
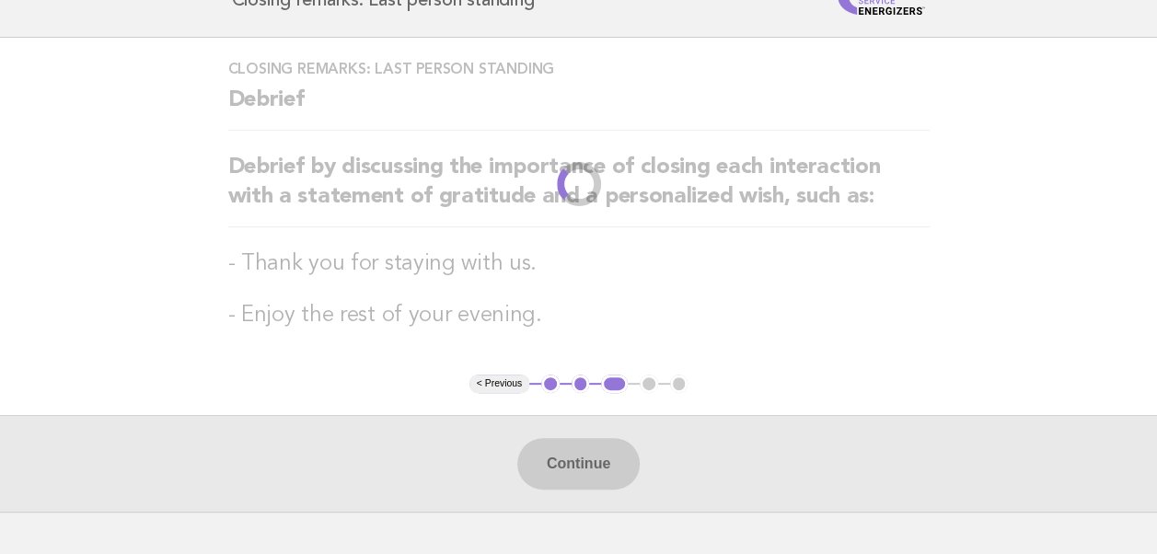
scroll to position [0, 0]
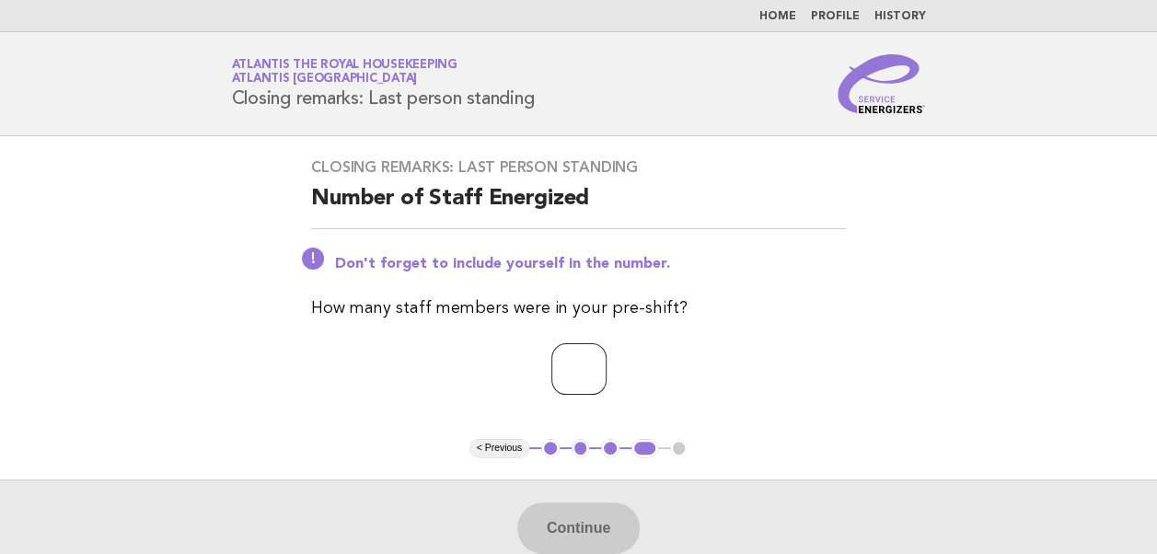
click at [552, 374] on input "number" at bounding box center [579, 369] width 55 height 52
type input "*"
click at [597, 538] on button "Continue" at bounding box center [578, 529] width 122 height 52
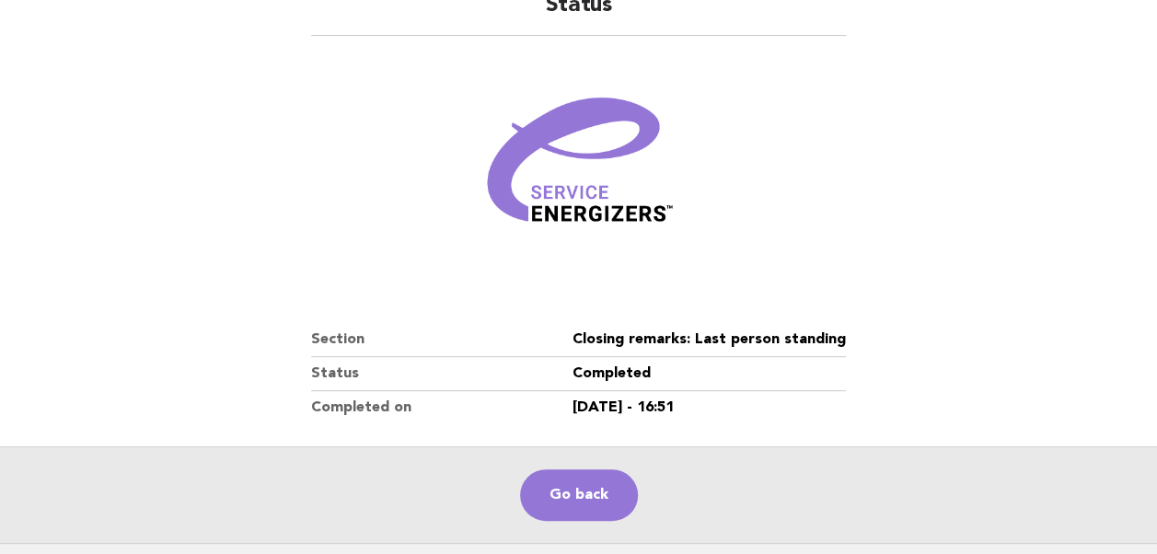
scroll to position [171, 0]
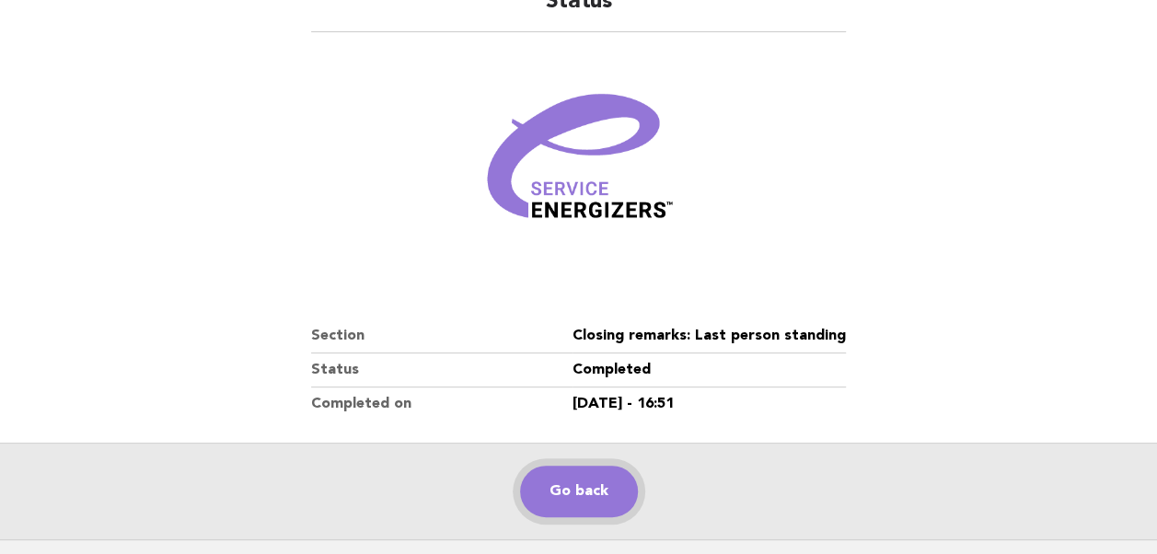
click at [572, 501] on link "Go back" at bounding box center [579, 492] width 118 height 52
